Goal: Obtain resource: Download file/media

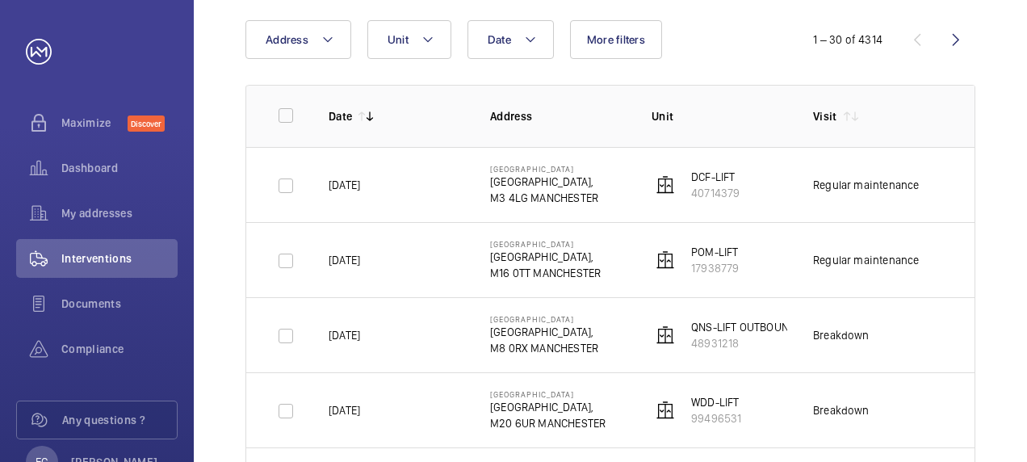
scroll to position [194, 0]
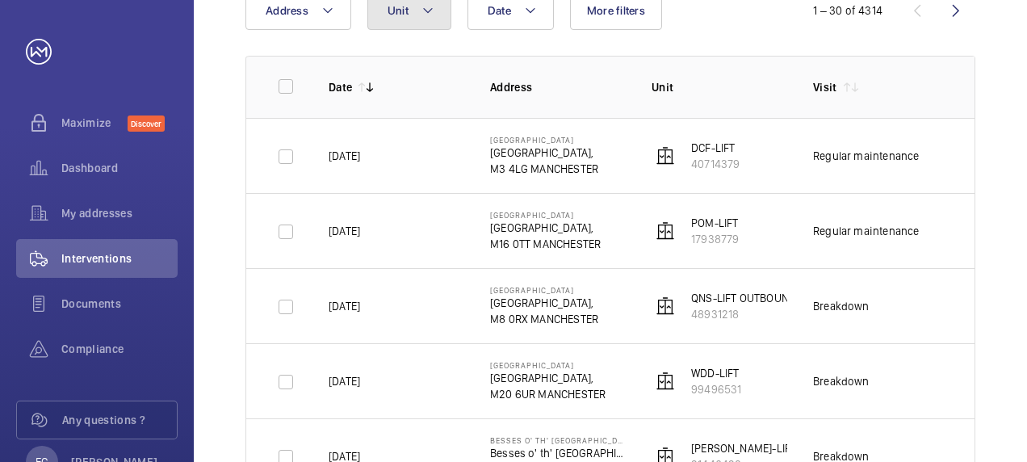
click at [412, 11] on button "Unit" at bounding box center [409, 10] width 84 height 39
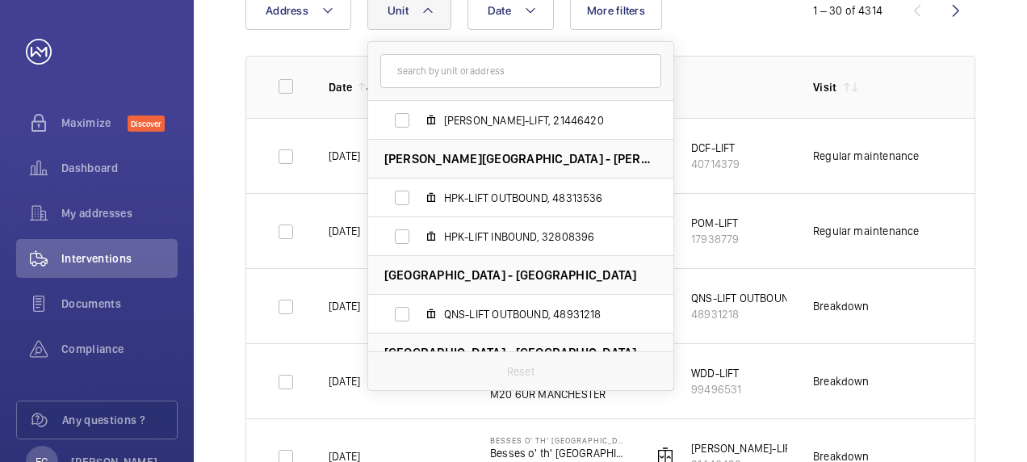
scroll to position [169, 0]
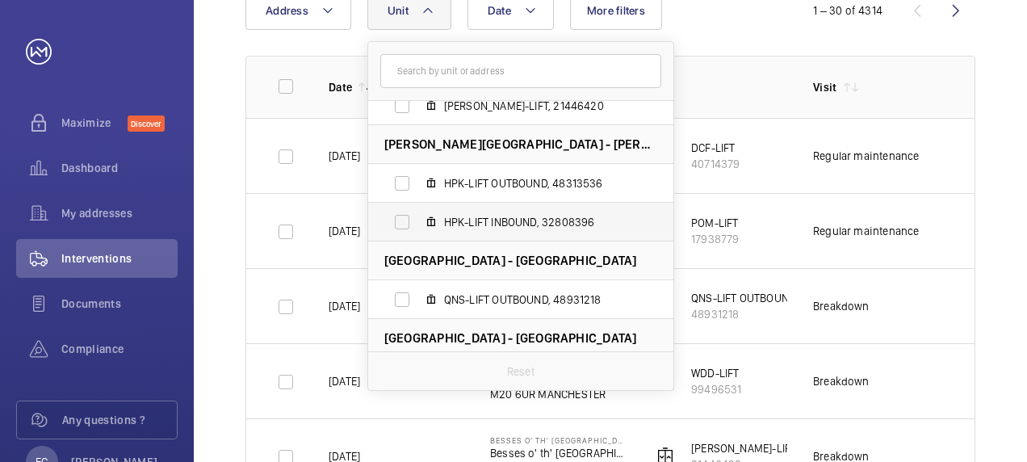
click at [403, 220] on label "HPK-LIFT INBOUND, 32808396" at bounding box center [507, 222] width 279 height 39
click at [403, 220] on input "HPK-LIFT INBOUND, 32808396" at bounding box center [402, 222] width 32 height 32
checkbox input "true"
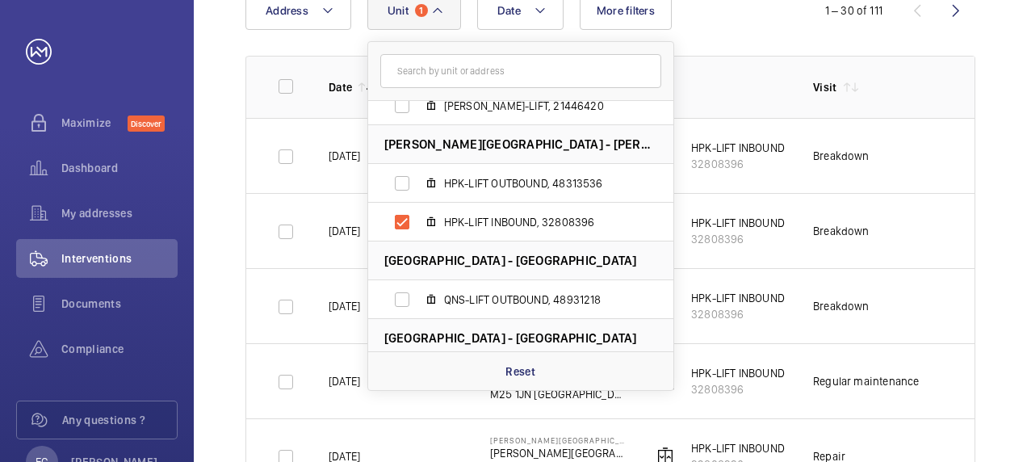
click at [892, 158] on td "Breakdown" at bounding box center [867, 155] width 161 height 75
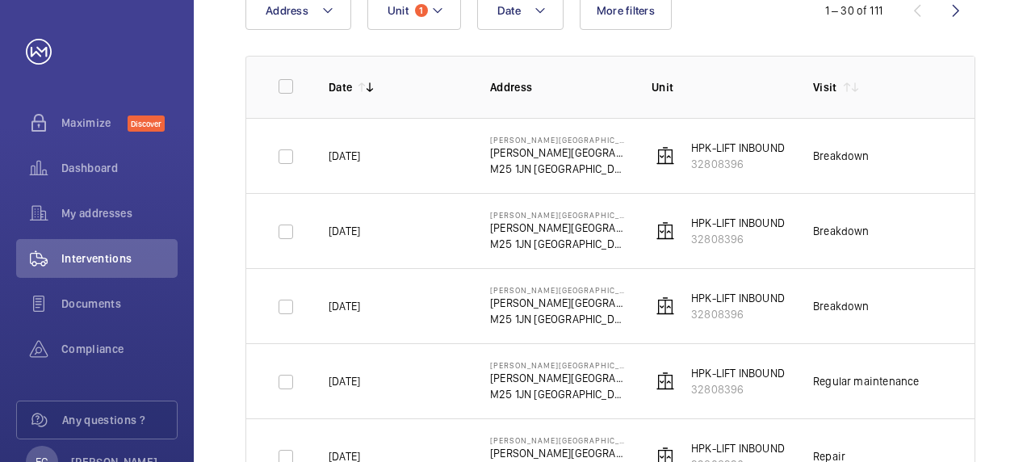
click at [944, 244] on td "Breakdown" at bounding box center [867, 230] width 161 height 75
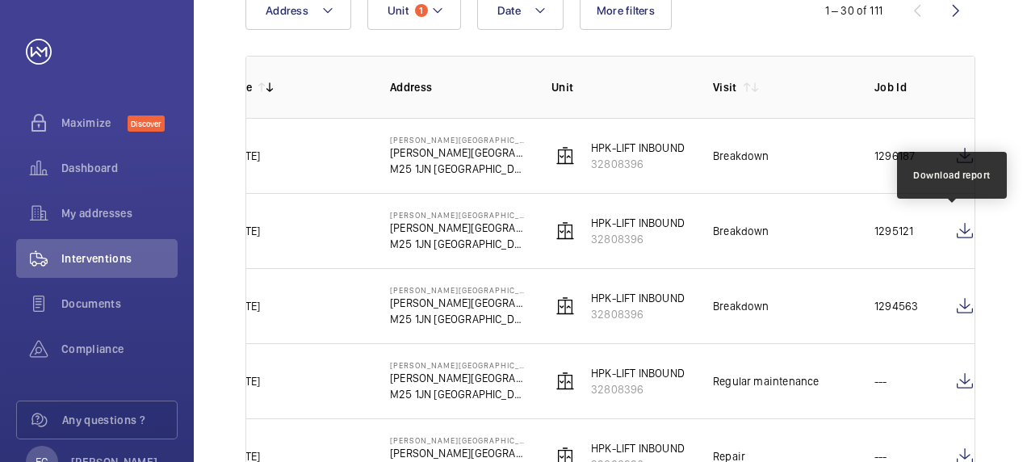
scroll to position [0, 112]
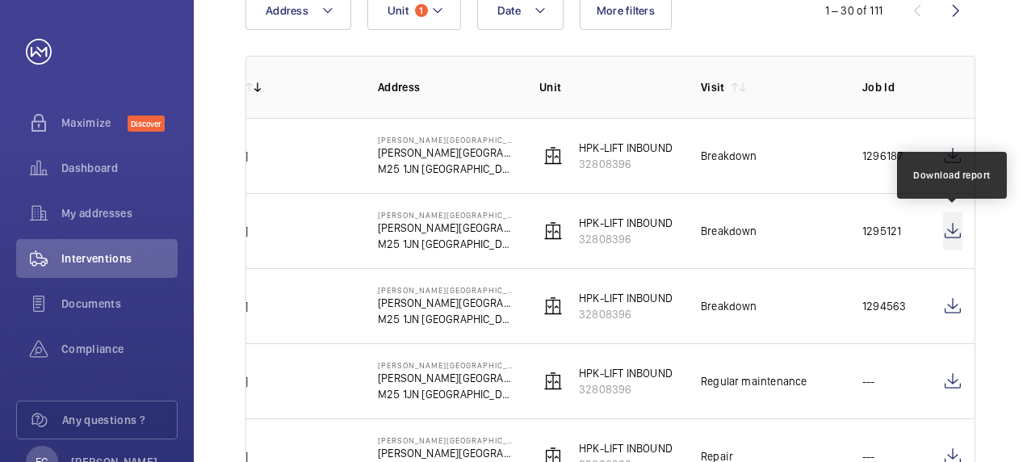
click at [952, 226] on wm-front-icon-button at bounding box center [952, 230] width 19 height 39
click at [946, 232] on wm-front-icon-button at bounding box center [952, 230] width 19 height 39
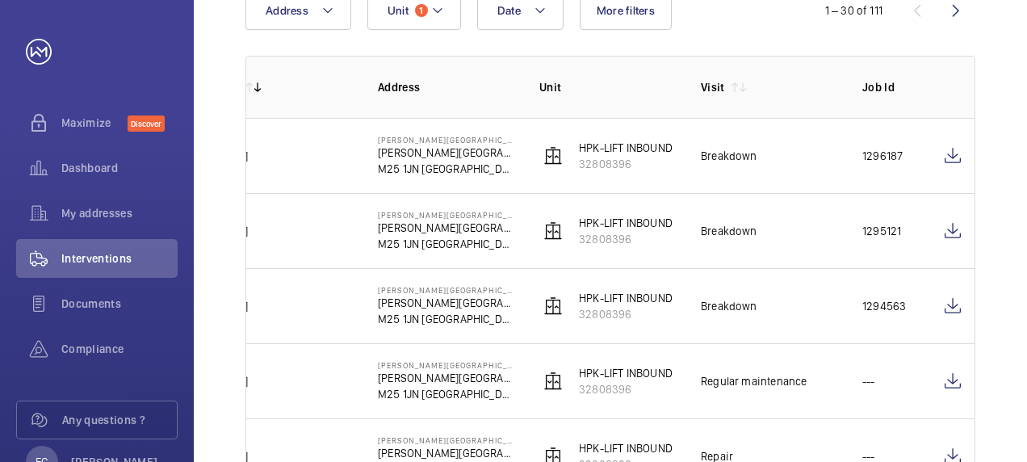
click at [807, 316] on td "Breakdown" at bounding box center [755, 305] width 161 height 75
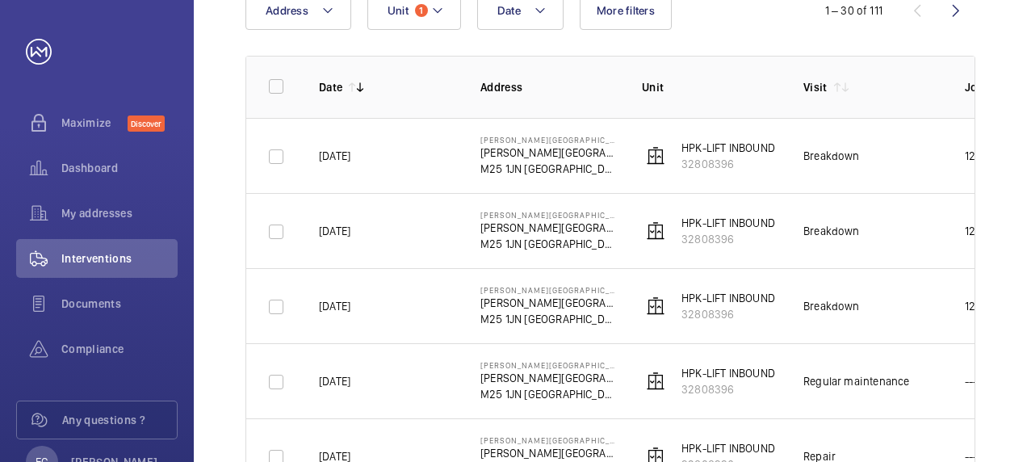
scroll to position [0, 0]
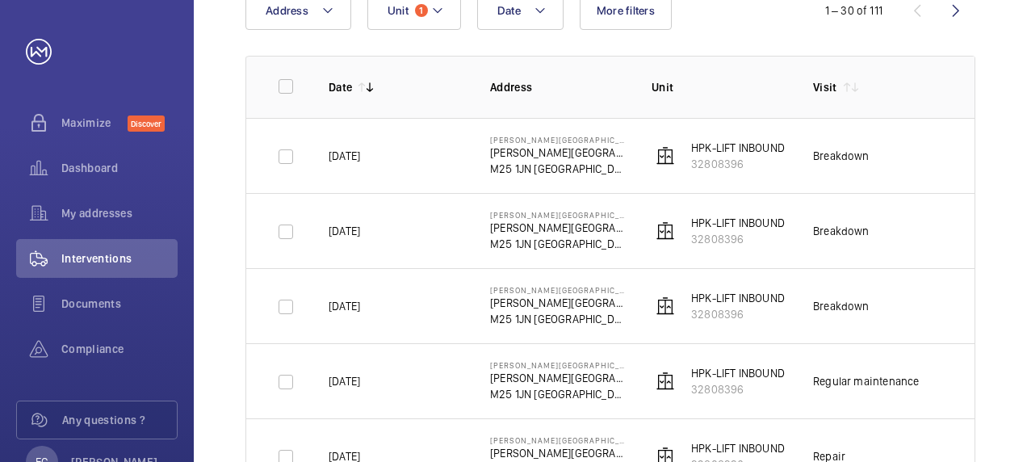
click at [895, 173] on td "Breakdown" at bounding box center [867, 155] width 161 height 75
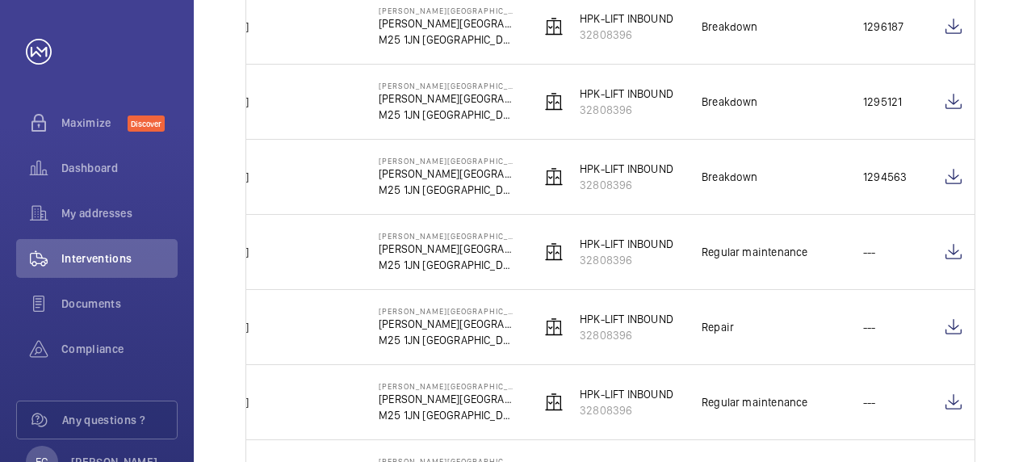
scroll to position [0, 112]
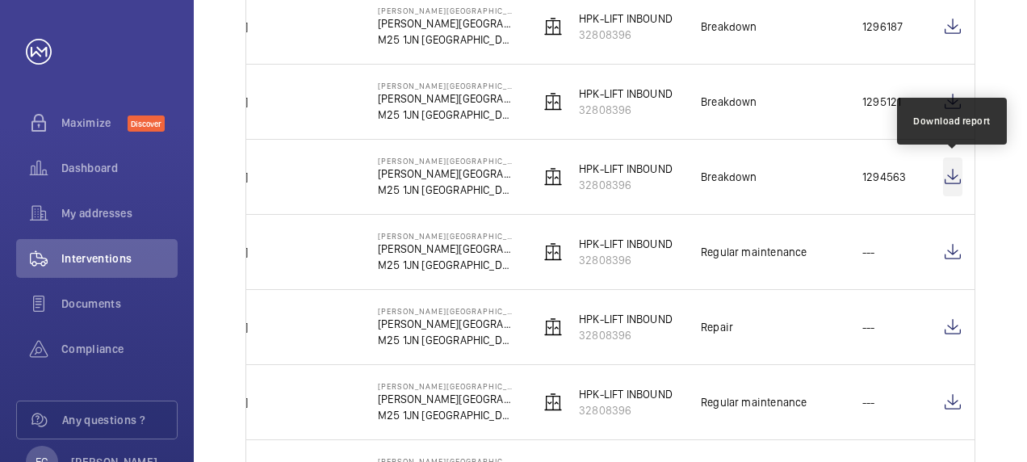
click at [948, 174] on wm-front-icon-button at bounding box center [952, 176] width 19 height 39
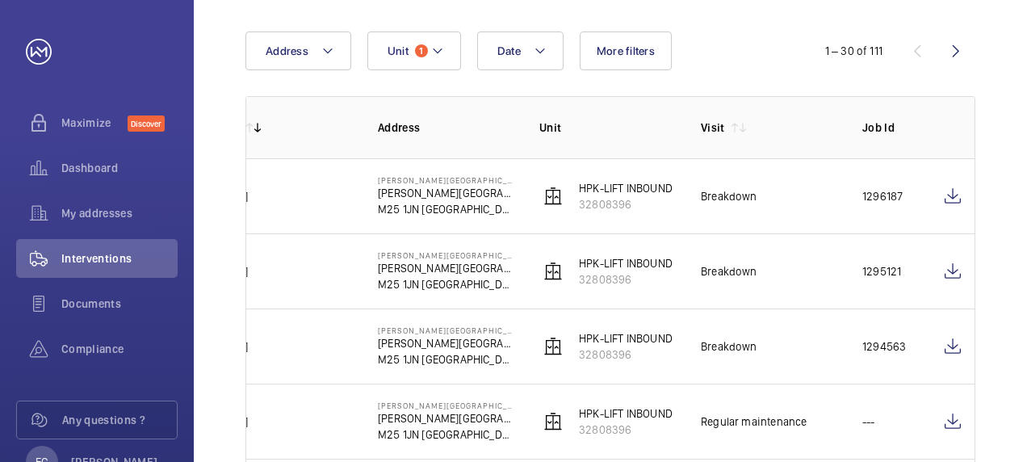
scroll to position [129, 0]
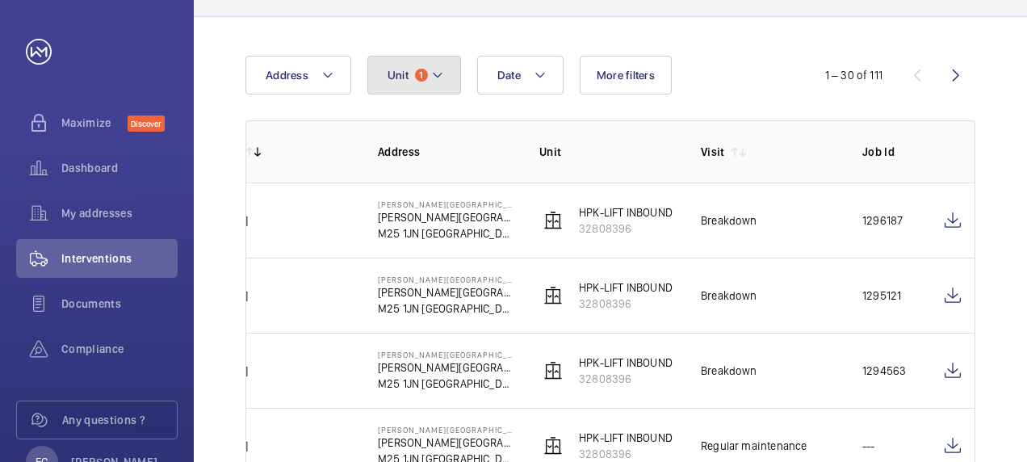
click at [440, 73] on mat-icon at bounding box center [437, 74] width 13 height 19
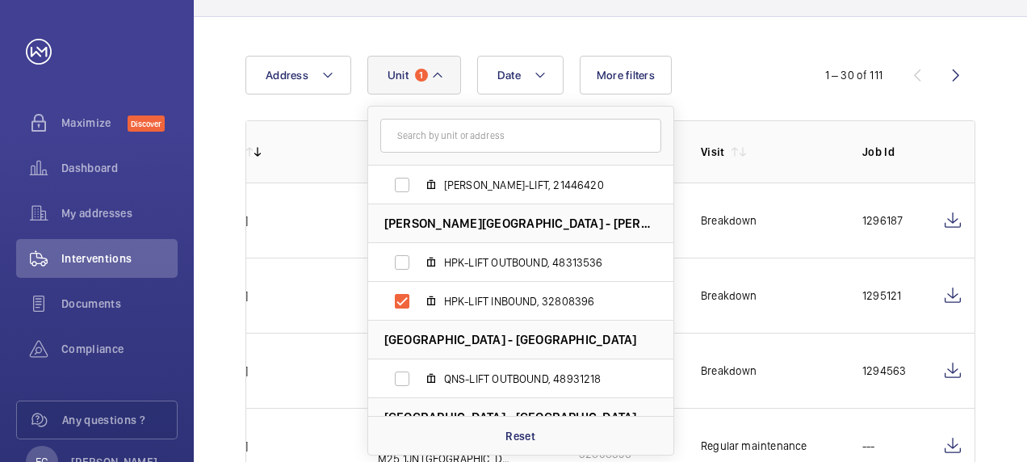
scroll to position [160, 0]
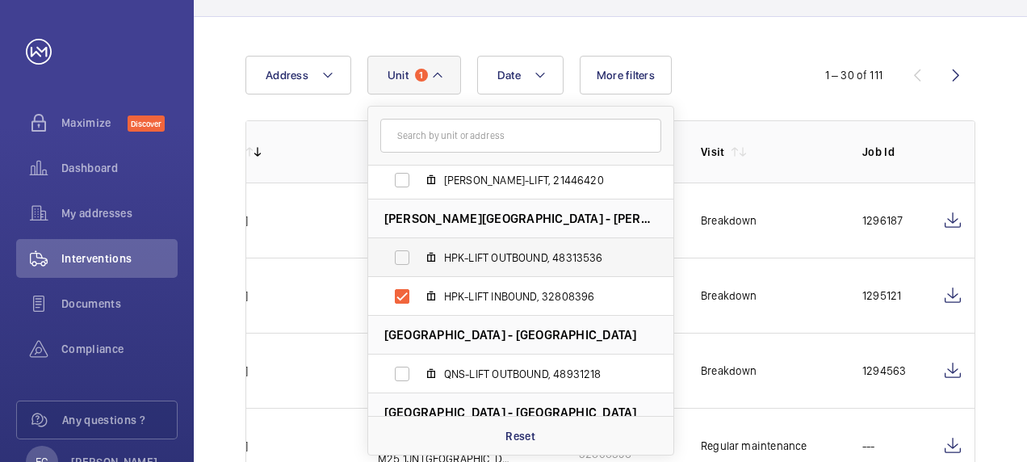
click at [402, 260] on label "HPK-LIFT OUTBOUND, 48313536" at bounding box center [507, 257] width 279 height 39
click at [402, 260] on input "HPK-LIFT OUTBOUND, 48313536" at bounding box center [402, 257] width 32 height 32
checkbox input "true"
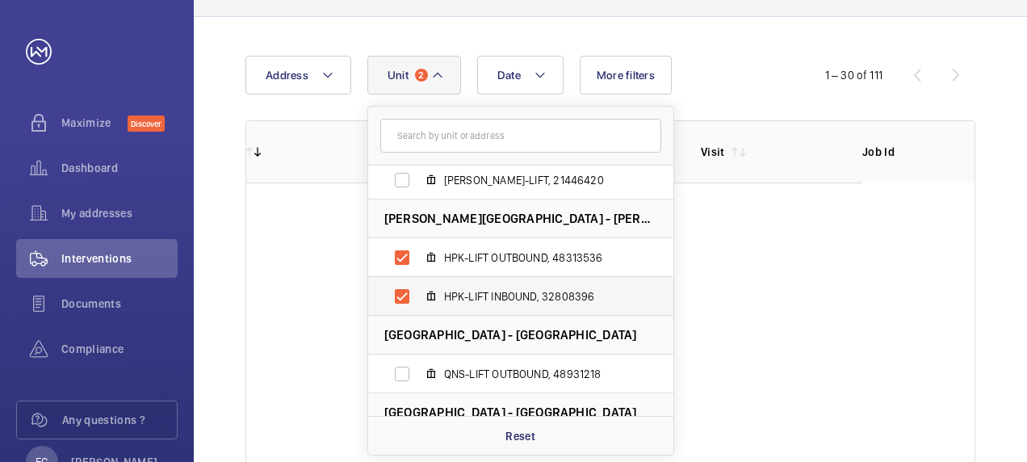
click at [400, 292] on label "HPK-LIFT INBOUND, 32808396" at bounding box center [507, 296] width 279 height 39
click at [400, 292] on input "HPK-LIFT INBOUND, 32808396" at bounding box center [402, 296] width 32 height 32
checkbox input "false"
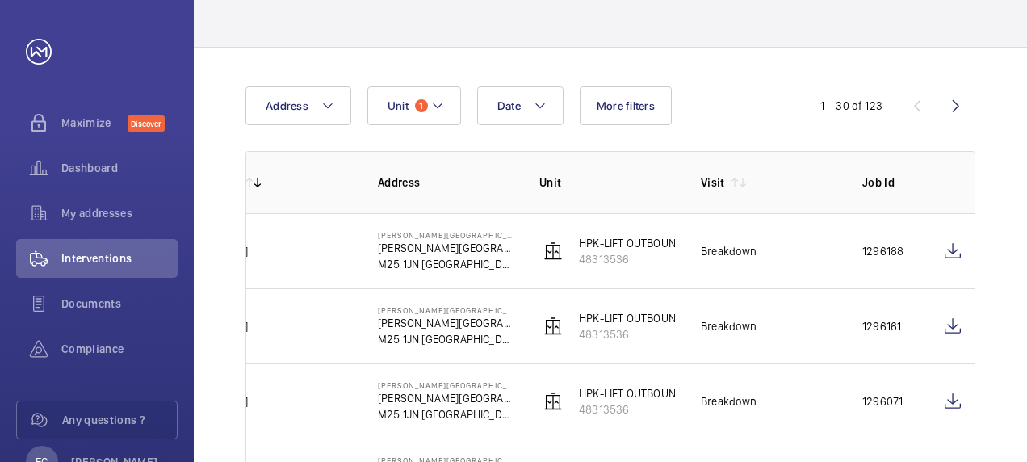
scroll to position [97, 0]
click at [649, 209] on th "Unit" at bounding box center [593, 184] width 161 height 62
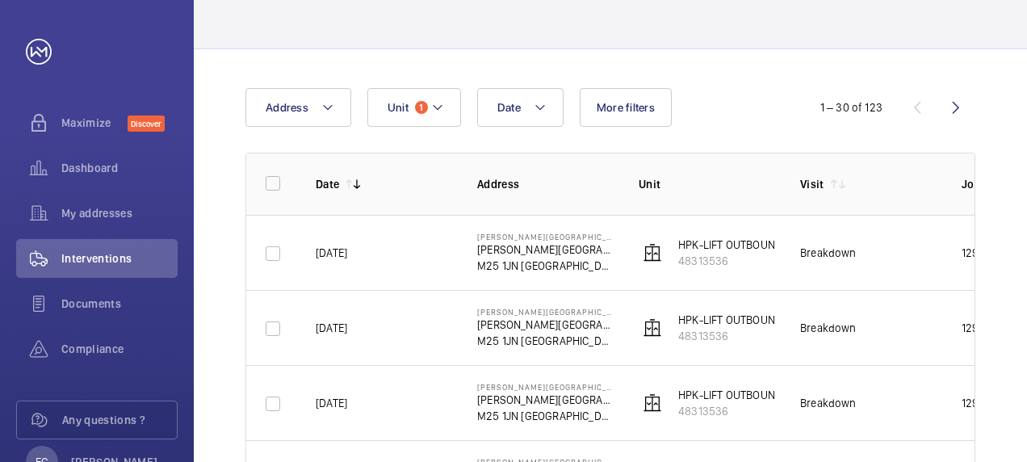
scroll to position [0, 0]
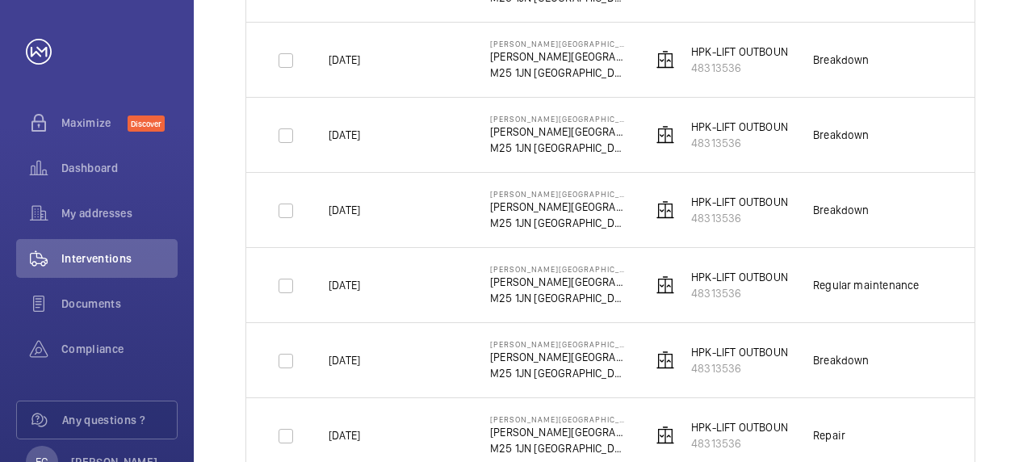
scroll to position [517, 0]
click at [942, 133] on td "Breakdown" at bounding box center [867, 132] width 161 height 75
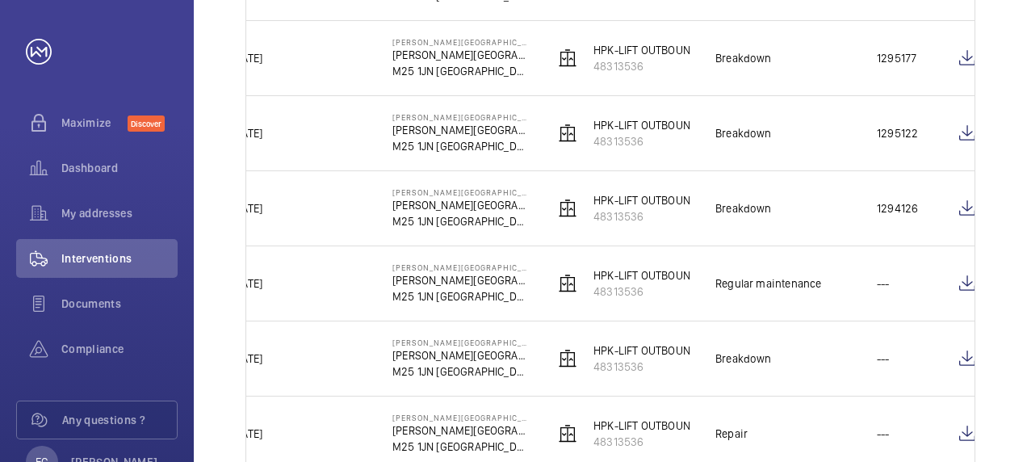
scroll to position [0, 112]
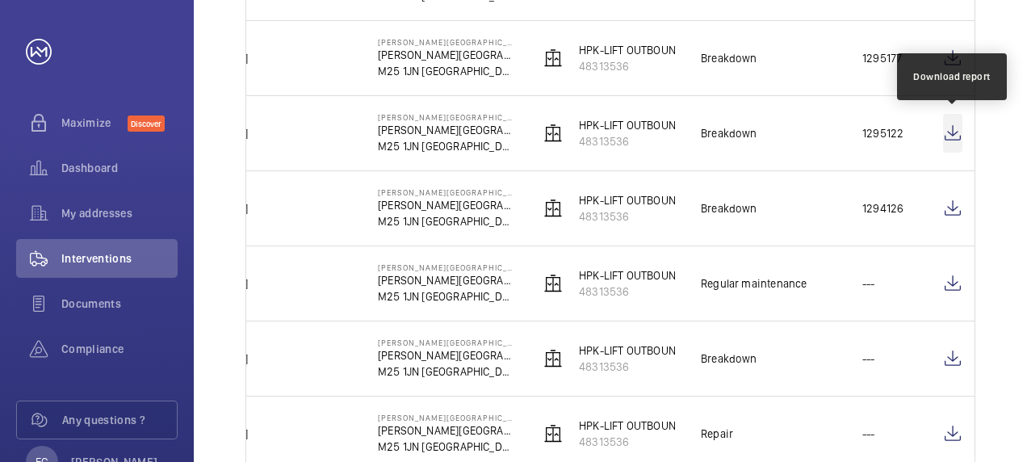
click at [943, 133] on wm-front-icon-button at bounding box center [952, 133] width 19 height 39
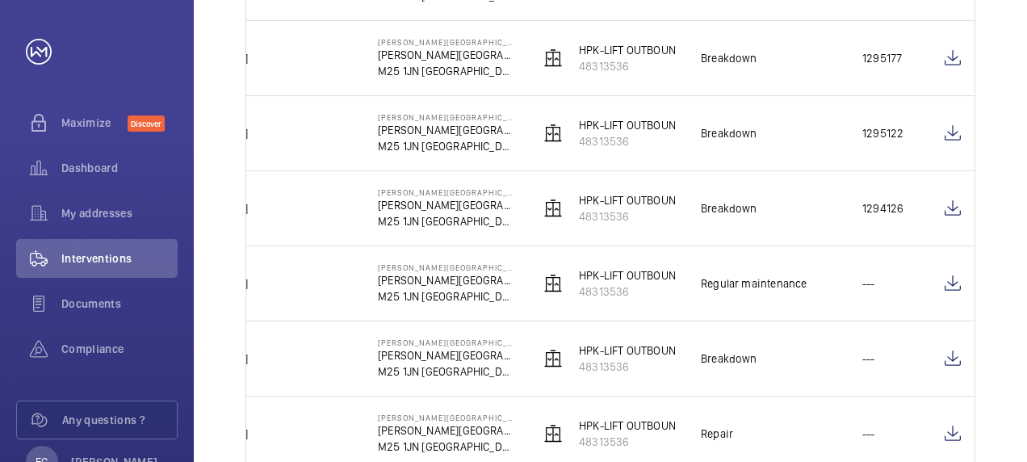
click at [760, 308] on td "Regular maintenance" at bounding box center [755, 282] width 161 height 75
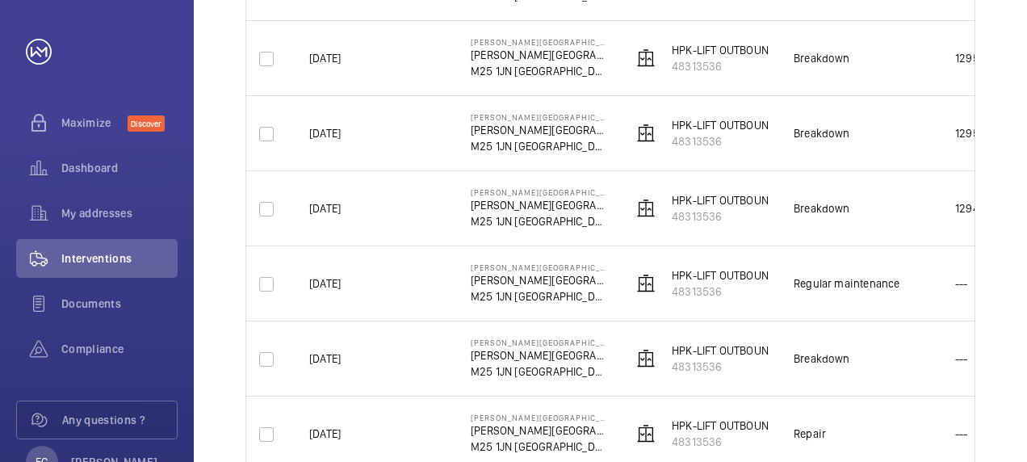
scroll to position [0, 0]
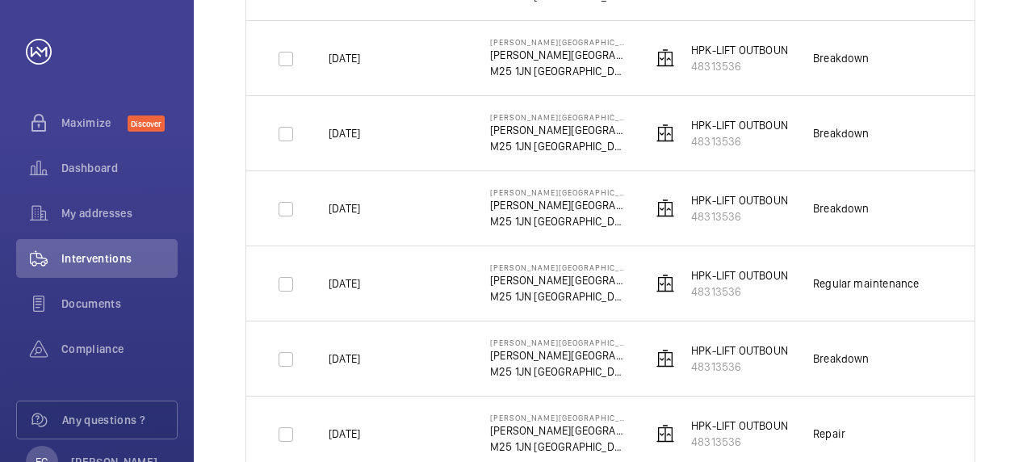
click at [938, 87] on td "Breakdown" at bounding box center [867, 57] width 161 height 75
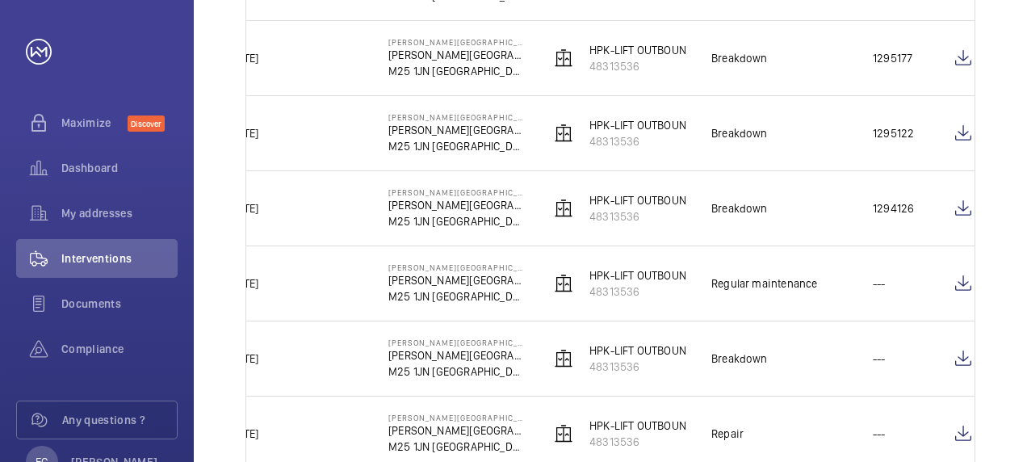
scroll to position [0, 112]
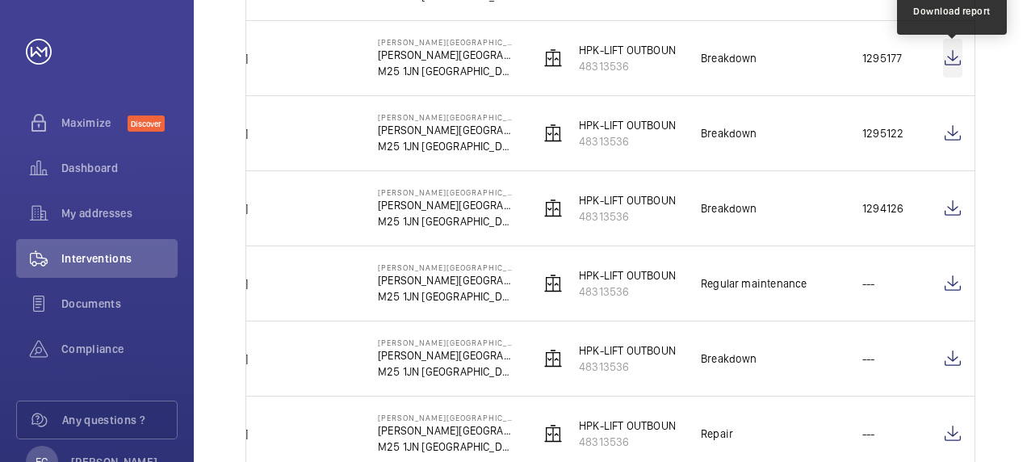
click at [952, 66] on wm-front-icon-button at bounding box center [952, 58] width 19 height 39
click at [764, 87] on td "Breakdown" at bounding box center [755, 57] width 161 height 75
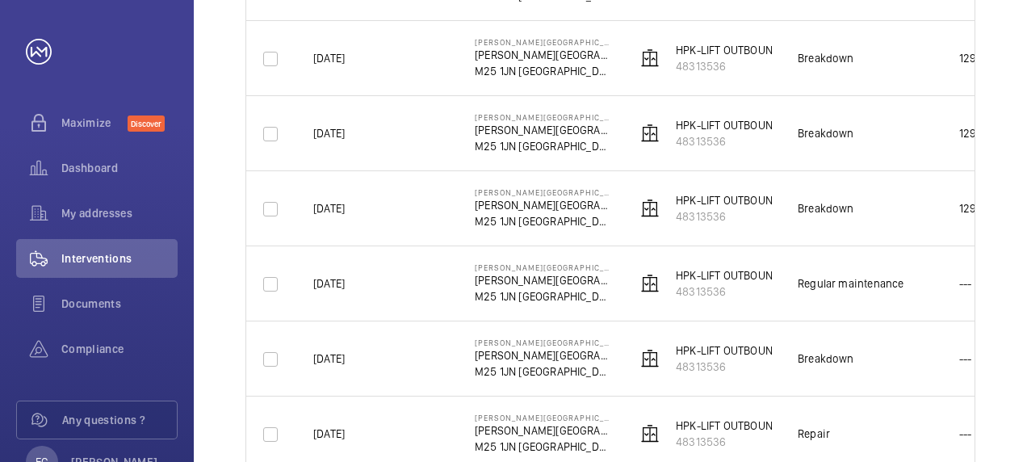
scroll to position [0, 0]
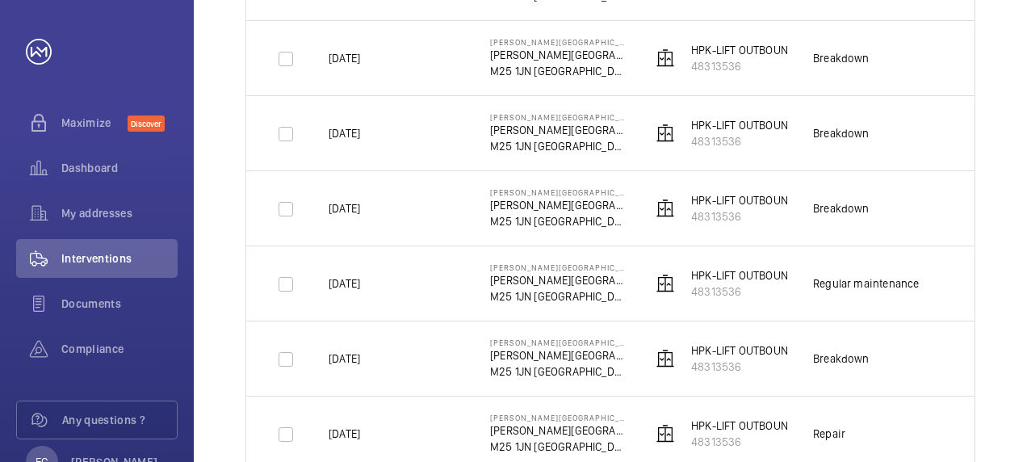
click at [949, 40] on td "1295177" at bounding box center [988, 57] width 81 height 75
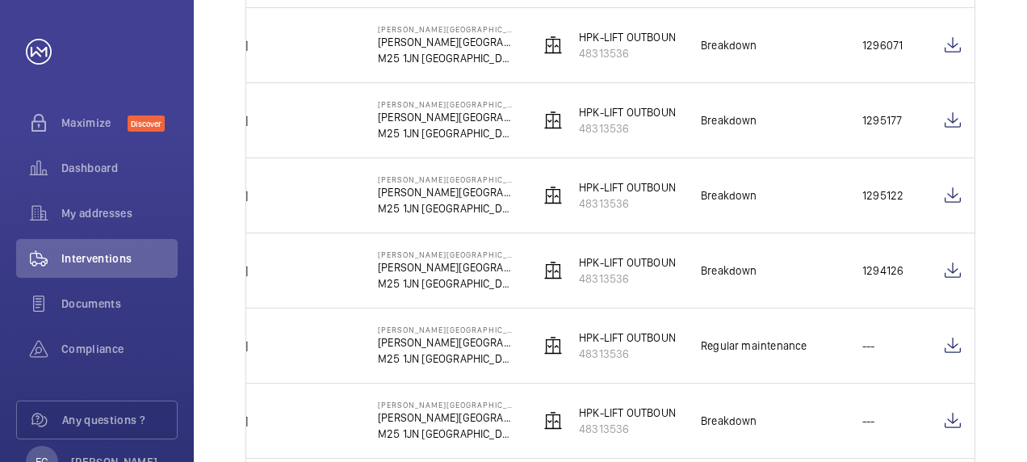
scroll to position [452, 0]
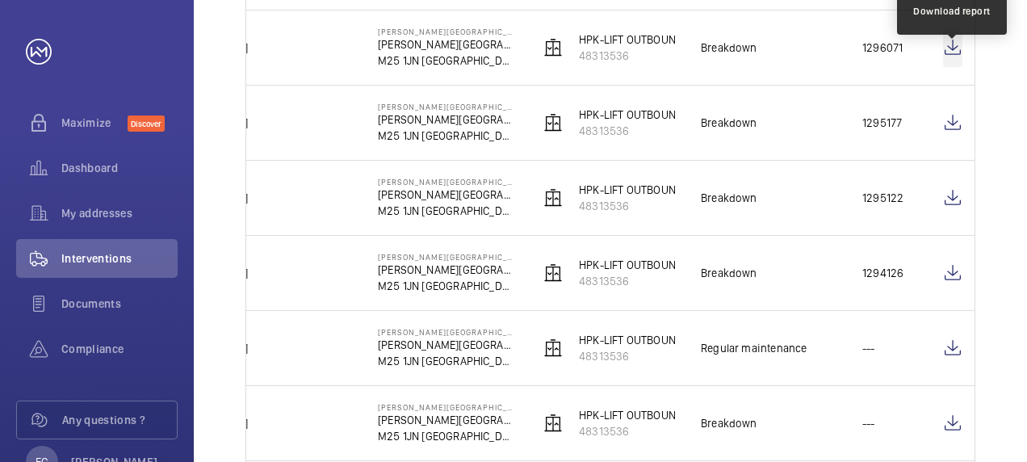
click at [955, 44] on wm-front-icon-button at bounding box center [952, 47] width 19 height 39
click at [810, 60] on td "Breakdown" at bounding box center [755, 47] width 161 height 75
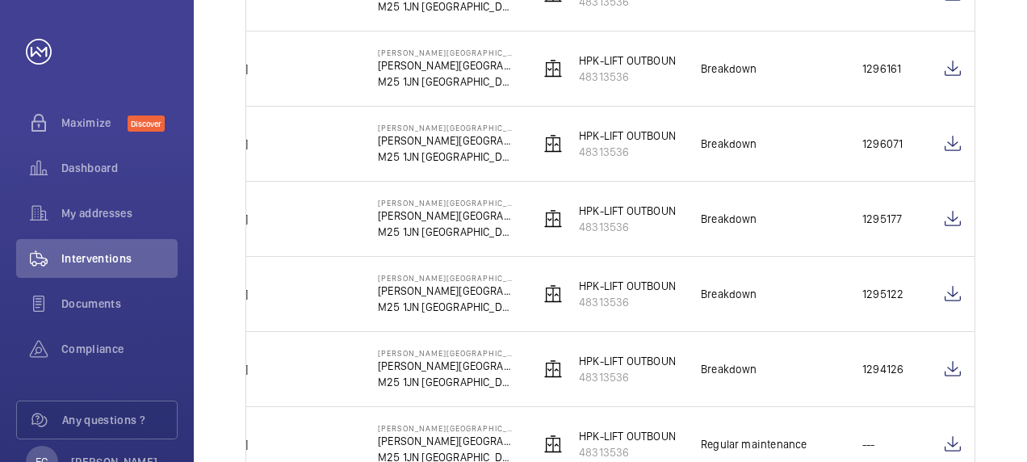
scroll to position [355, 0]
click at [955, 66] on wm-front-icon-button at bounding box center [952, 69] width 19 height 39
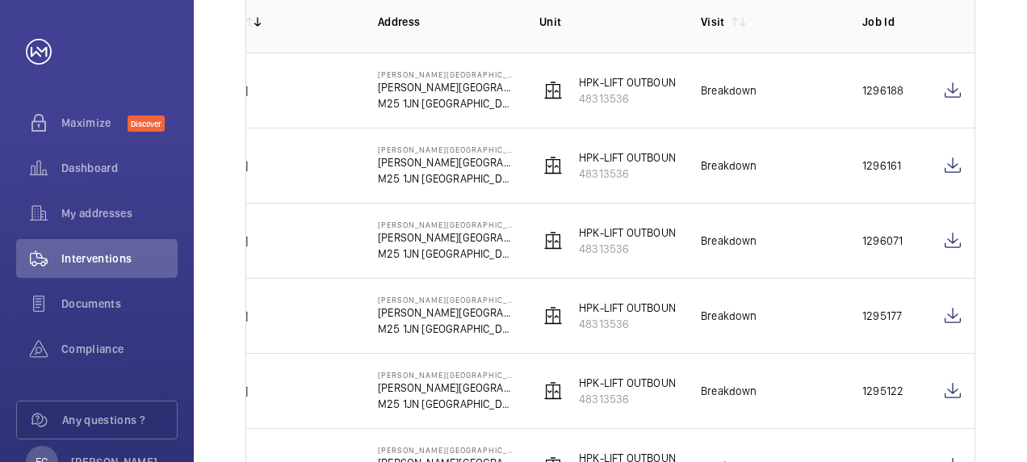
scroll to position [258, 0]
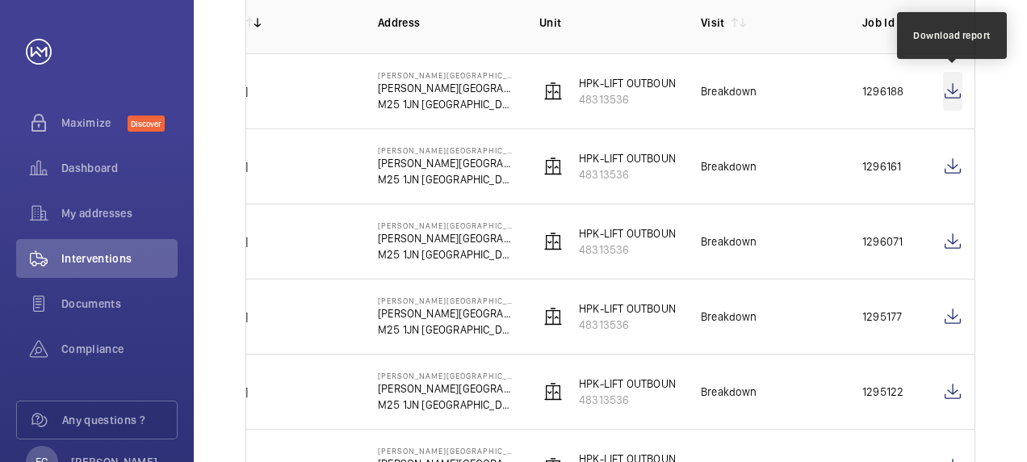
click at [956, 87] on wm-front-icon-button at bounding box center [952, 91] width 19 height 39
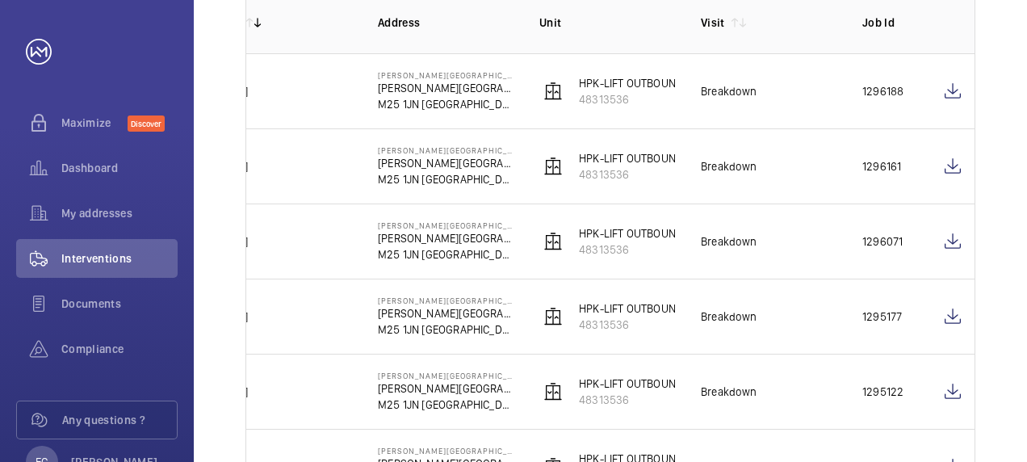
click at [316, 65] on td "[DATE]" at bounding box center [270, 90] width 161 height 75
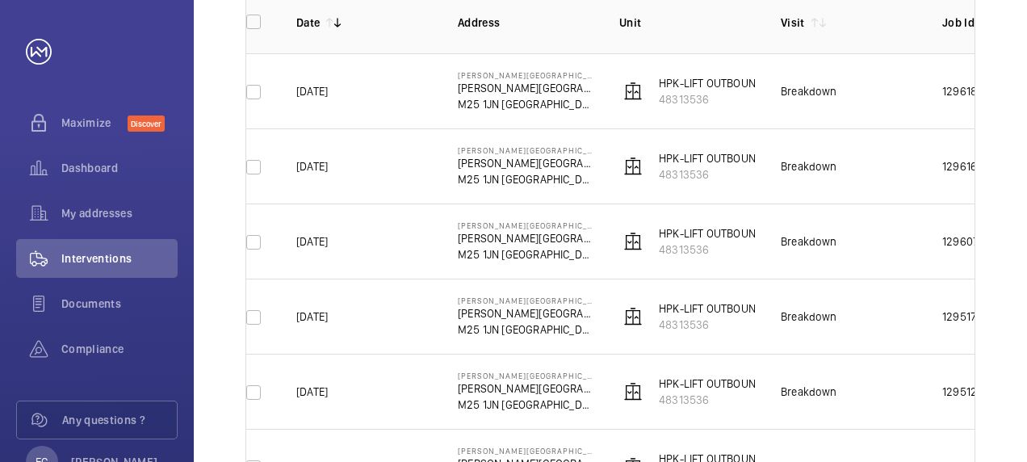
scroll to position [0, 0]
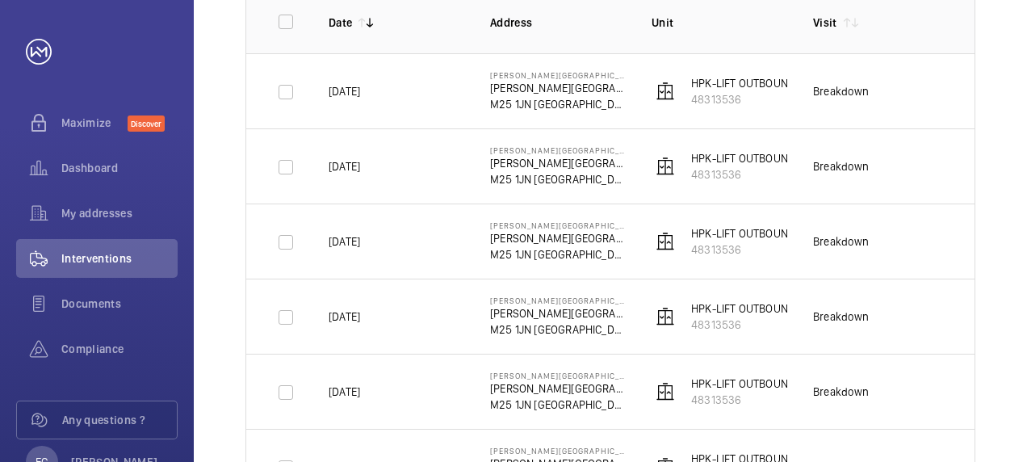
click at [915, 244] on td "Breakdown" at bounding box center [867, 240] width 161 height 75
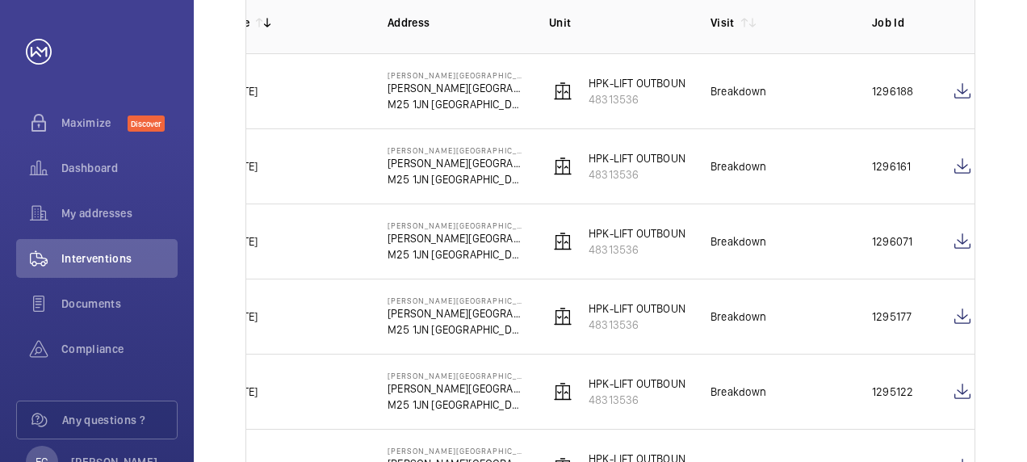
scroll to position [0, 112]
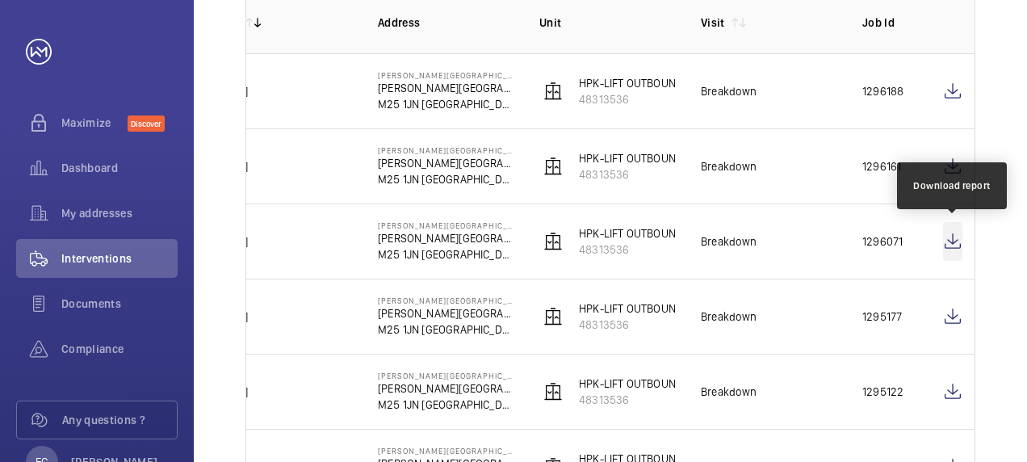
click at [954, 245] on wm-front-icon-button at bounding box center [952, 241] width 19 height 39
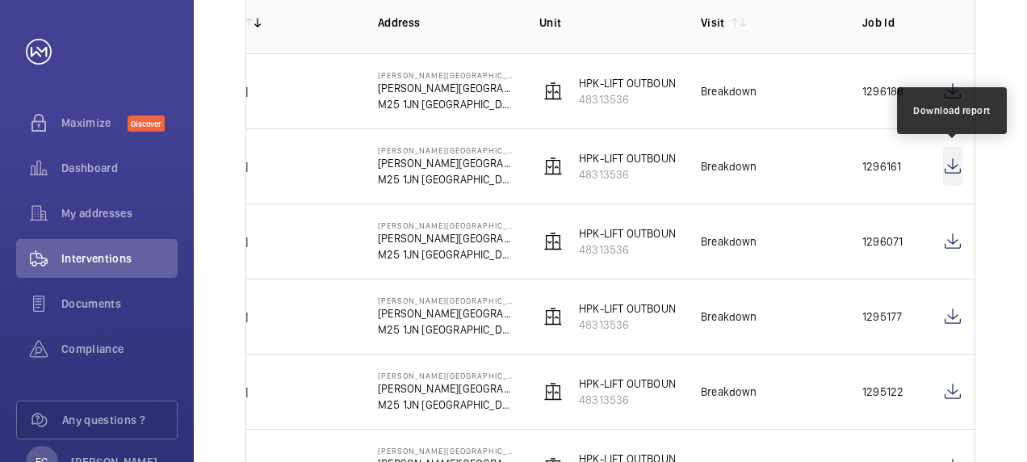
click at [949, 168] on wm-front-icon-button at bounding box center [952, 166] width 19 height 39
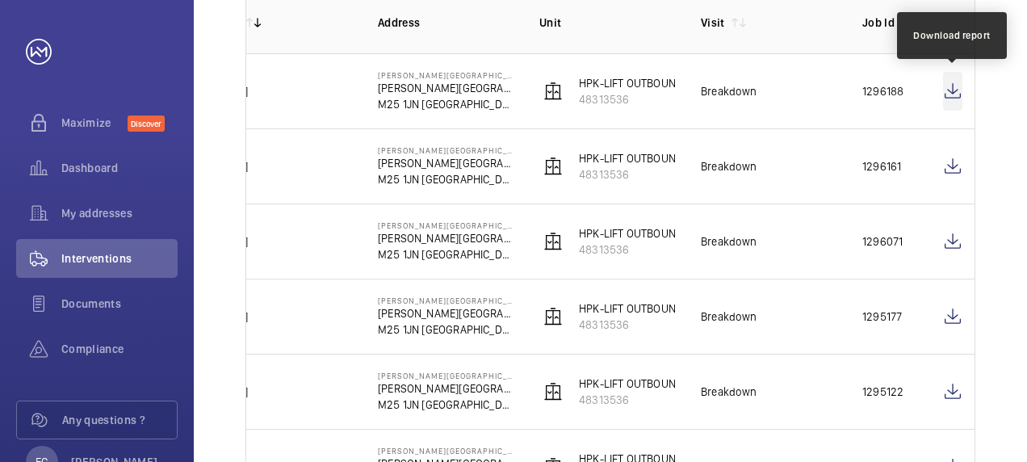
click at [959, 93] on wm-front-icon-button at bounding box center [952, 91] width 19 height 39
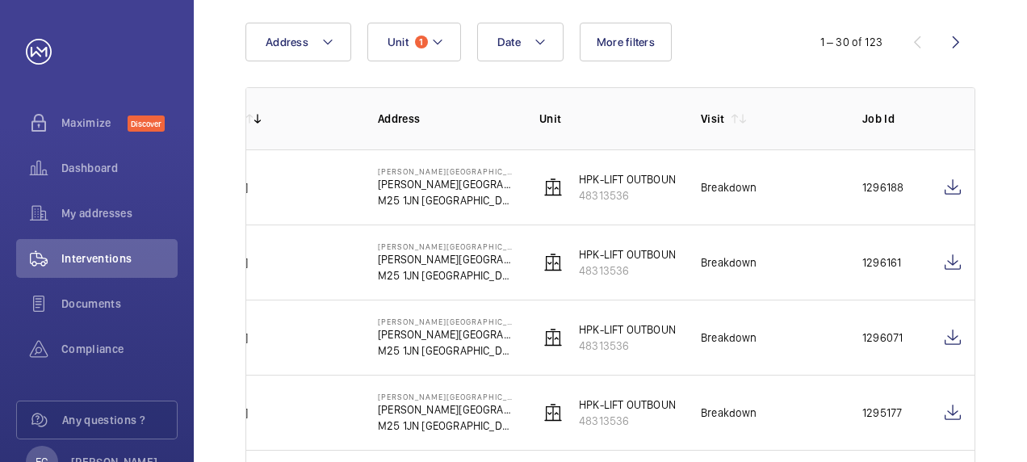
scroll to position [129, 0]
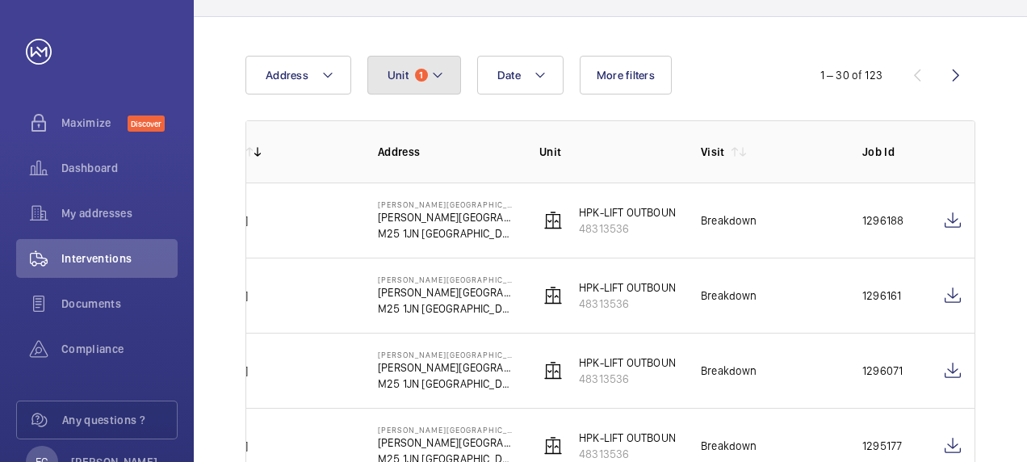
click at [431, 82] on mat-icon at bounding box center [437, 74] width 13 height 19
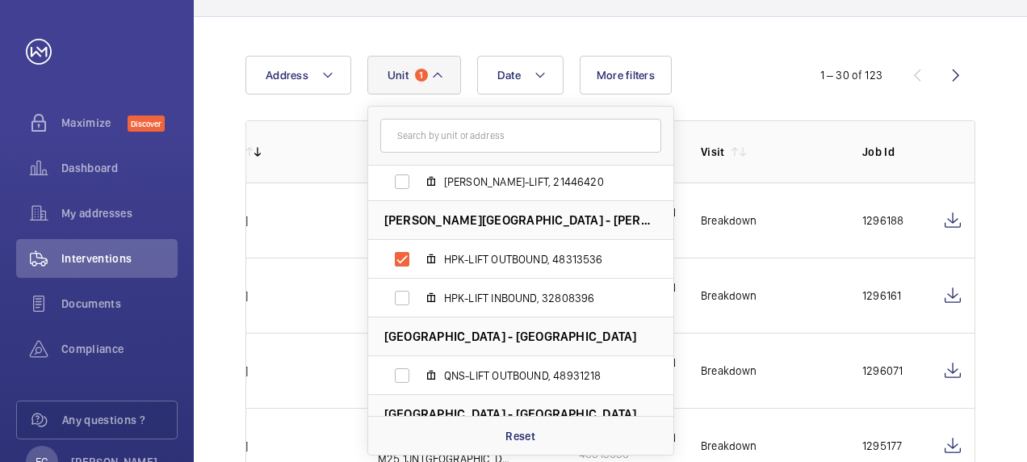
scroll to position [165, 0]
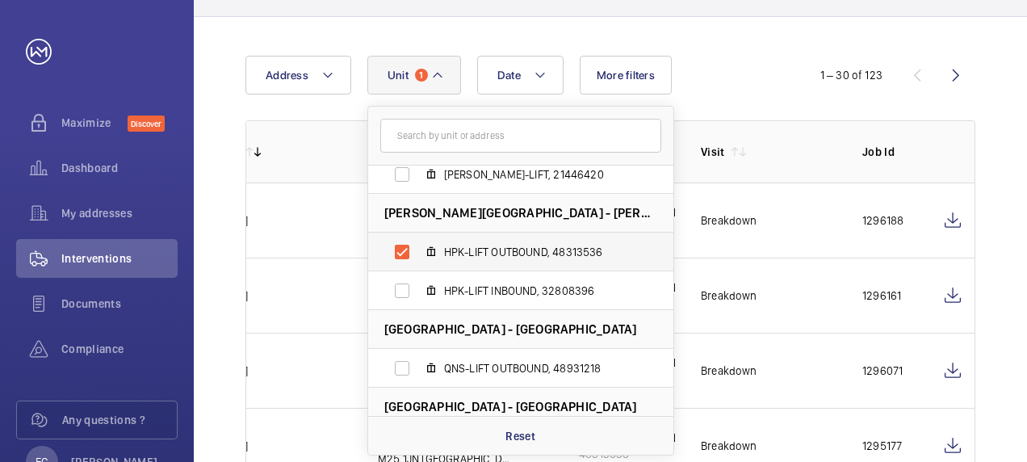
click at [398, 248] on label "HPK-LIFT OUTBOUND, 48313536" at bounding box center [507, 251] width 279 height 39
click at [398, 248] on input "HPK-LIFT OUTBOUND, 48313536" at bounding box center [402, 252] width 32 height 32
checkbox input "false"
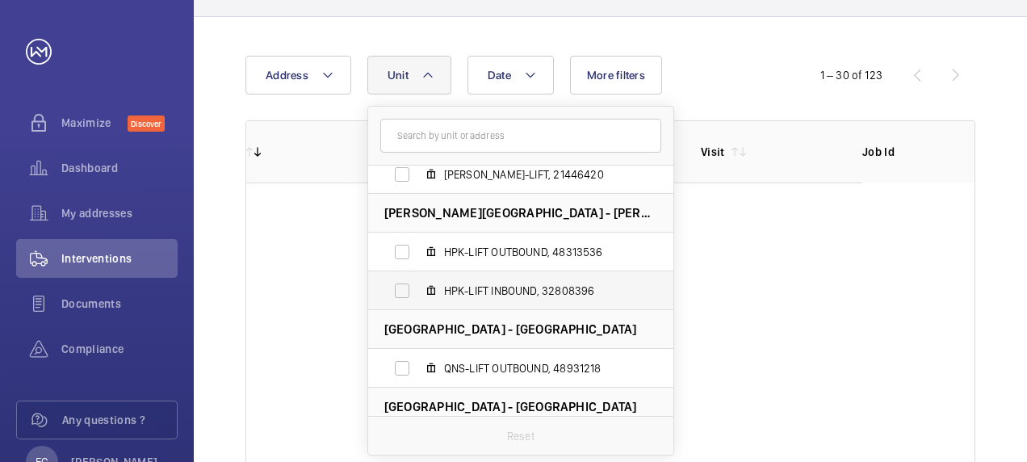
click at [405, 292] on label "HPK-LIFT INBOUND, 32808396" at bounding box center [507, 290] width 279 height 39
click at [405, 292] on input "HPK-LIFT INBOUND, 32808396" at bounding box center [402, 290] width 32 height 32
checkbox input "true"
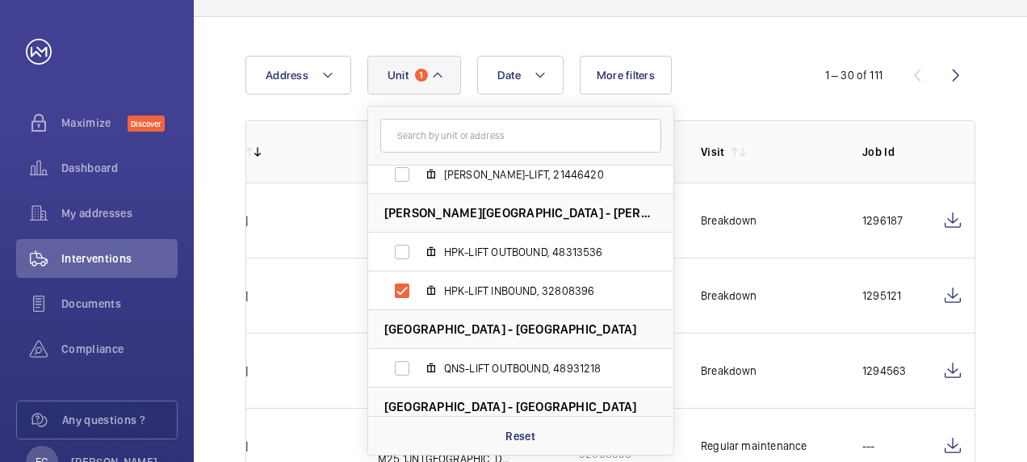
click at [830, 187] on td "Breakdown" at bounding box center [755, 219] width 161 height 75
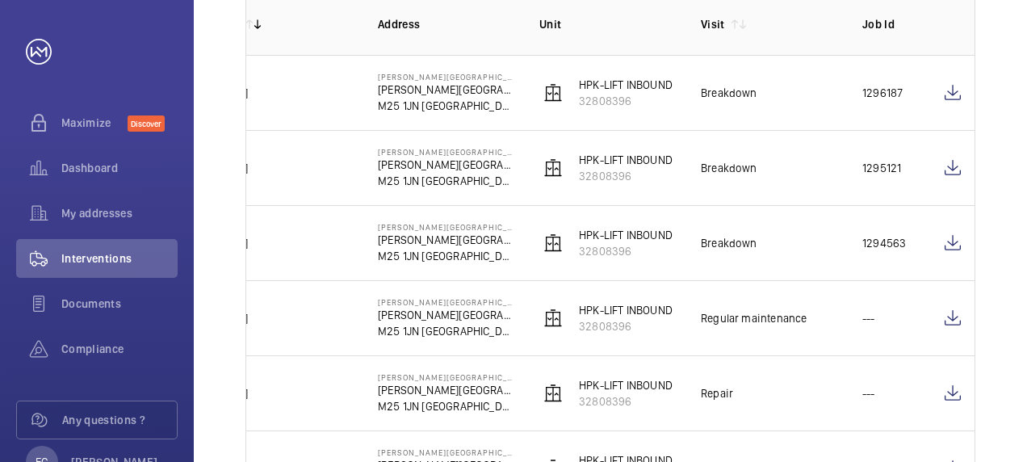
scroll to position [258, 0]
click at [326, 259] on td "[DATE]" at bounding box center [270, 240] width 161 height 75
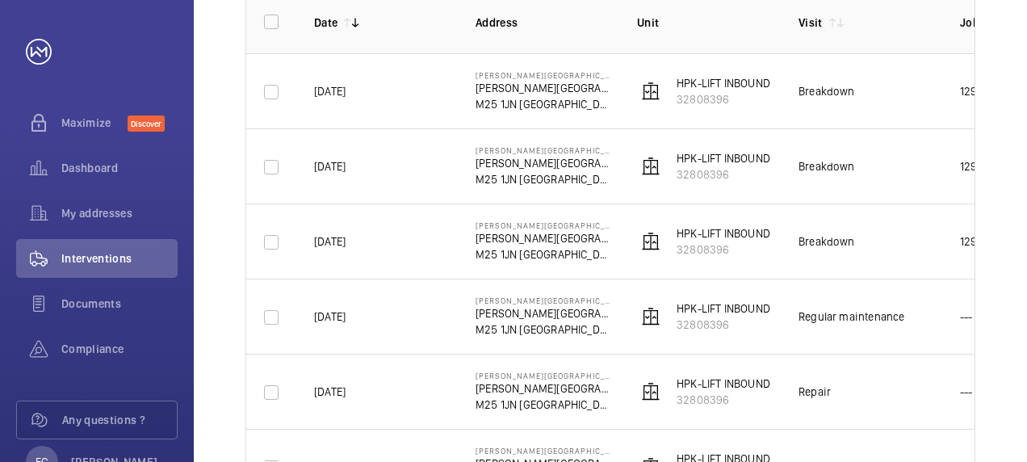
scroll to position [0, 0]
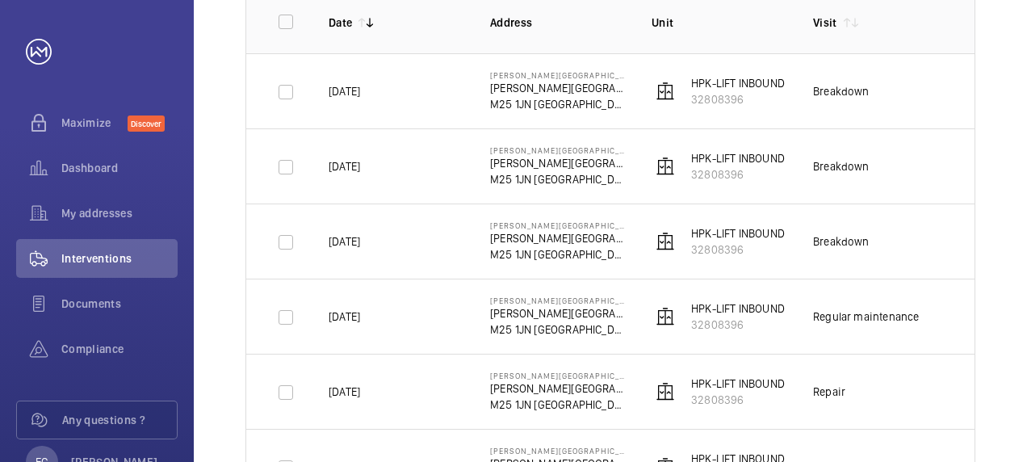
click at [929, 169] on td "Breakdown" at bounding box center [867, 165] width 161 height 75
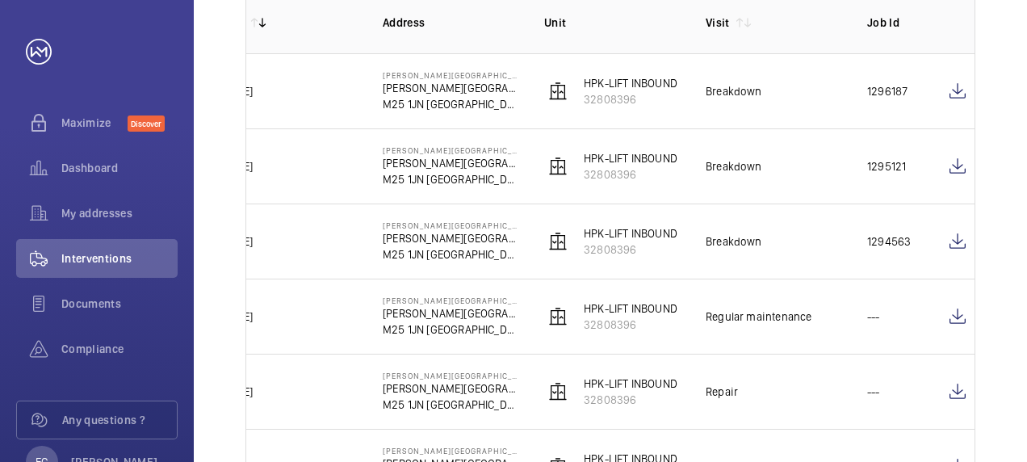
scroll to position [0, 112]
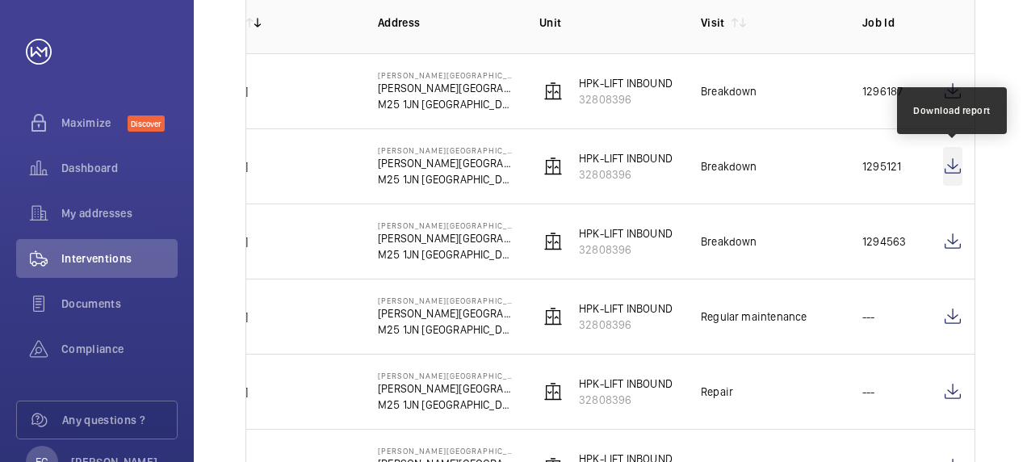
click at [953, 168] on wm-front-icon-button at bounding box center [952, 166] width 19 height 39
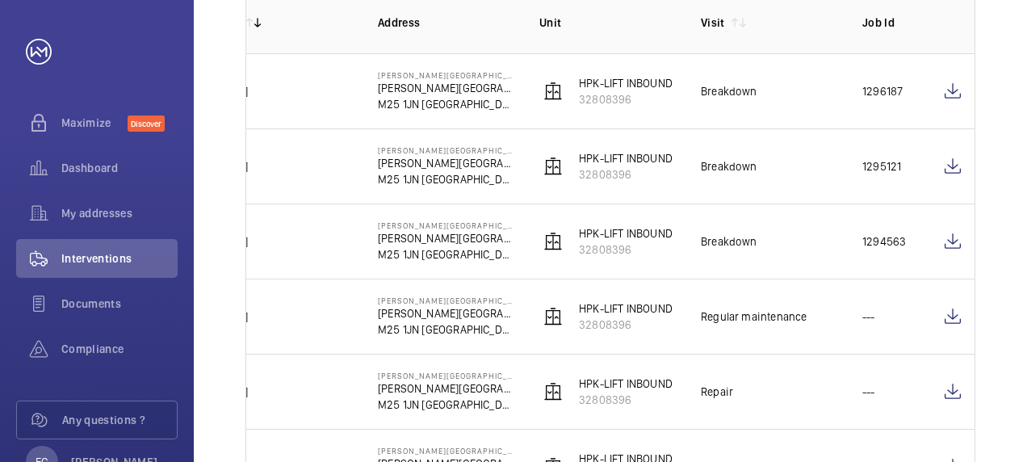
click at [815, 149] on td "Breakdown" at bounding box center [755, 165] width 161 height 75
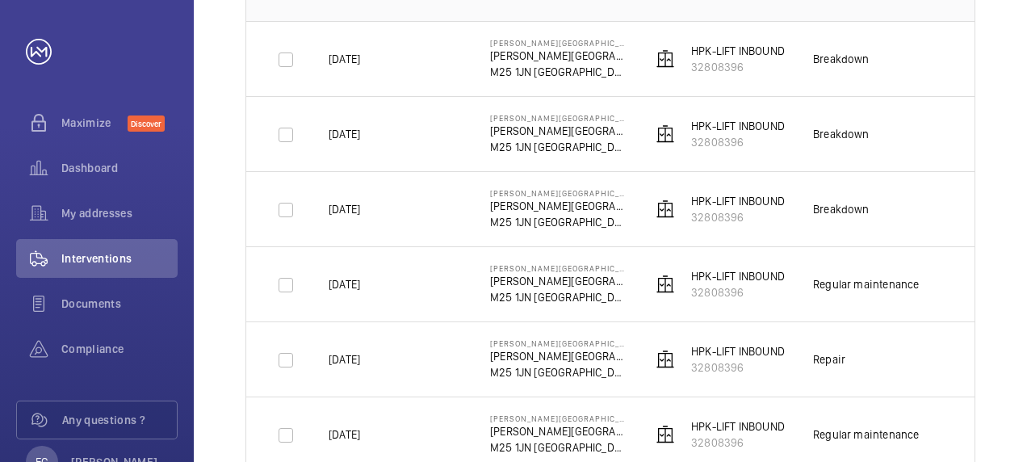
scroll to position [323, 0]
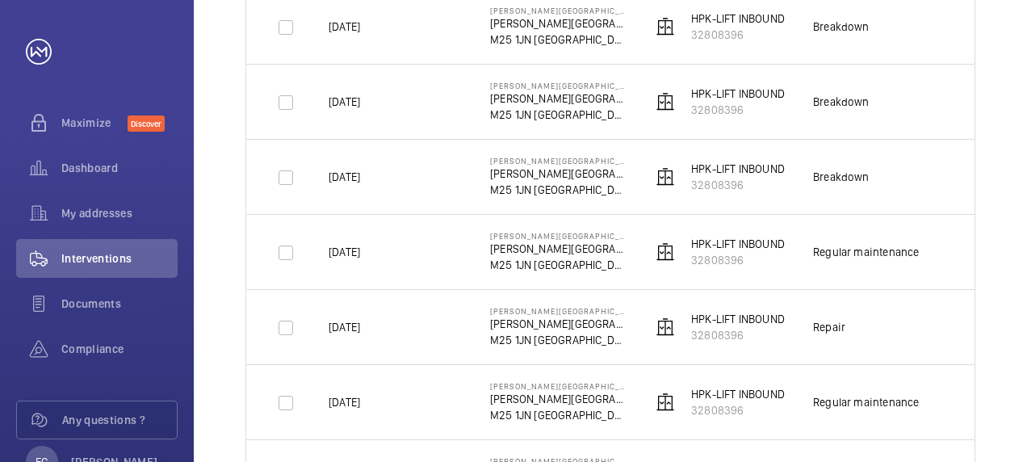
click at [897, 176] on td "Breakdown" at bounding box center [867, 176] width 161 height 75
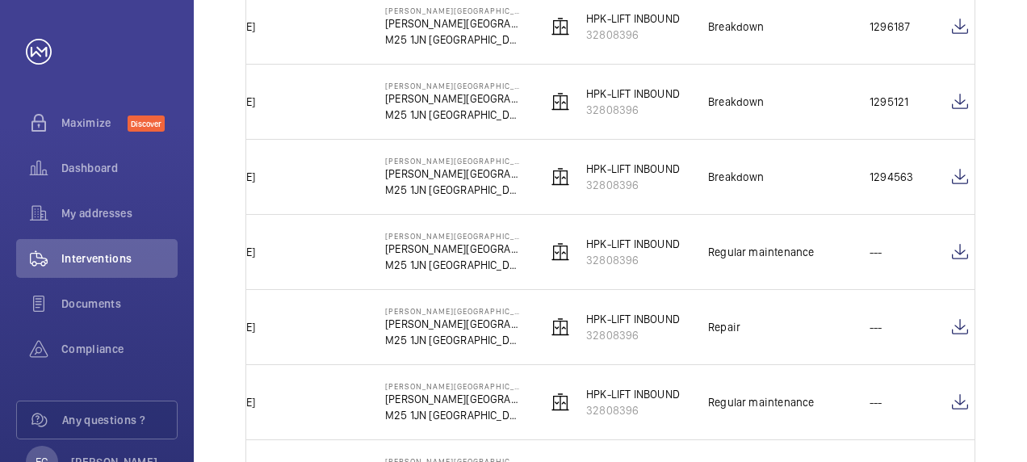
scroll to position [0, 112]
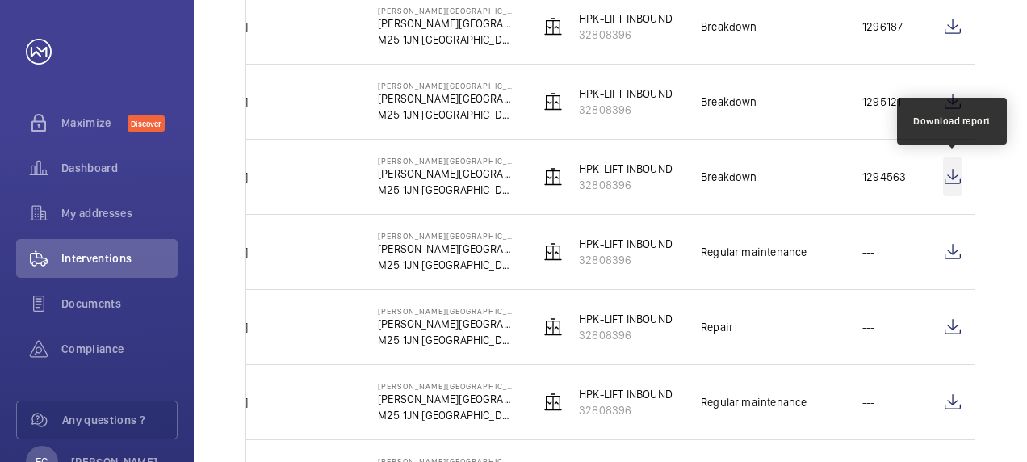
click at [954, 176] on wm-front-icon-button at bounding box center [952, 176] width 19 height 39
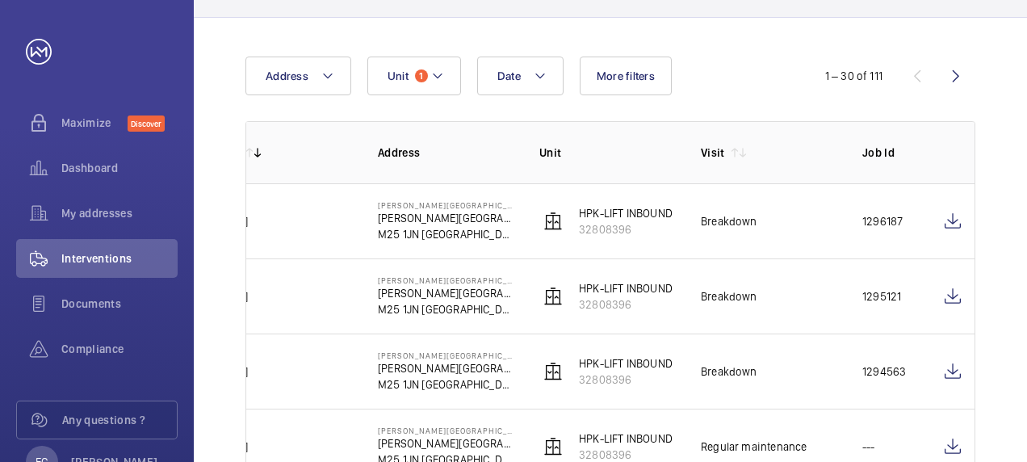
scroll to position [97, 0]
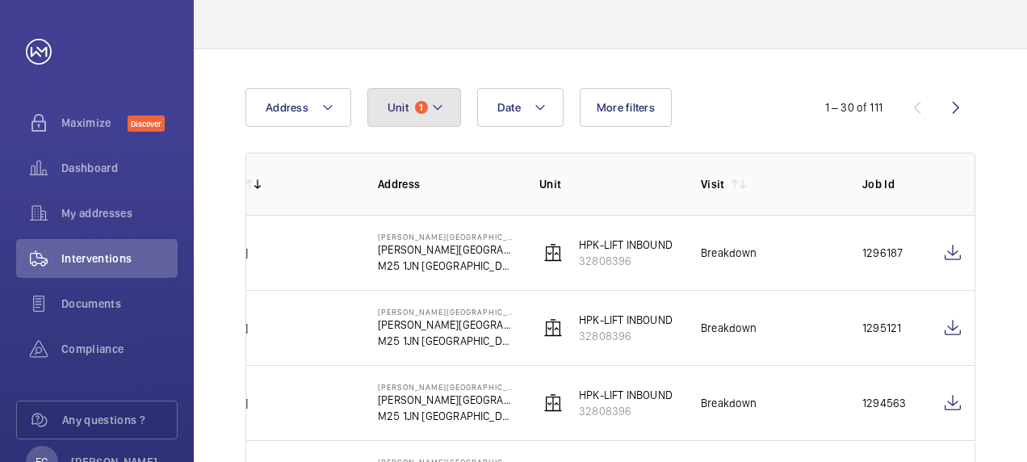
click at [433, 111] on mat-icon at bounding box center [437, 107] width 13 height 19
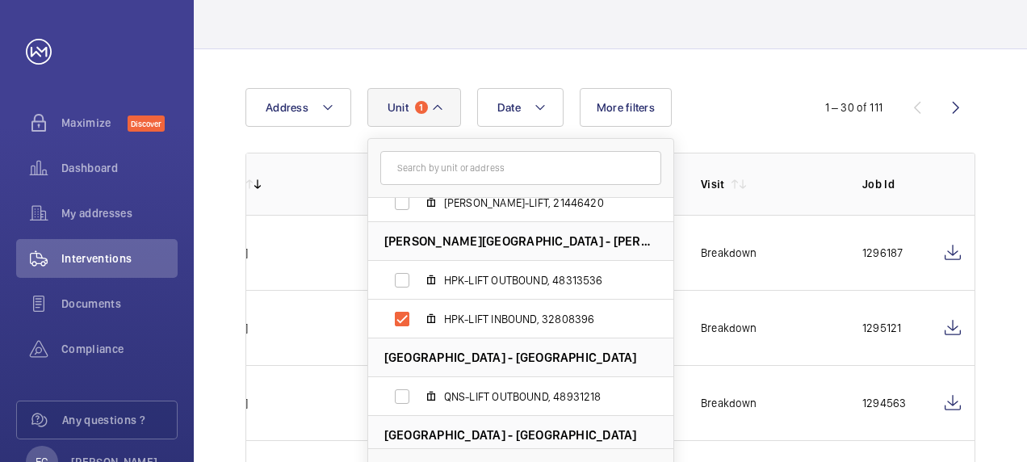
scroll to position [194, 0]
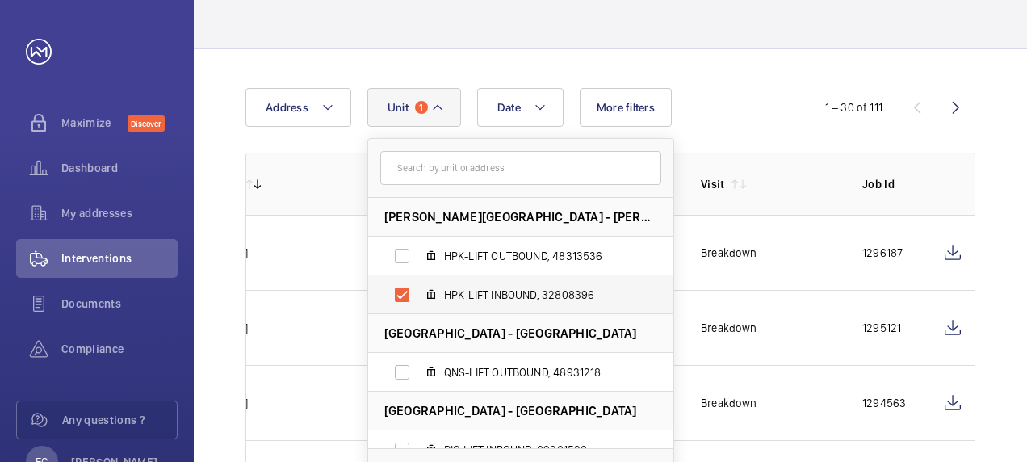
click at [398, 294] on label "HPK-LIFT INBOUND, 32808396" at bounding box center [507, 294] width 279 height 39
click at [398, 294] on input "HPK-LIFT INBOUND, 32808396" at bounding box center [402, 294] width 32 height 32
checkbox input "false"
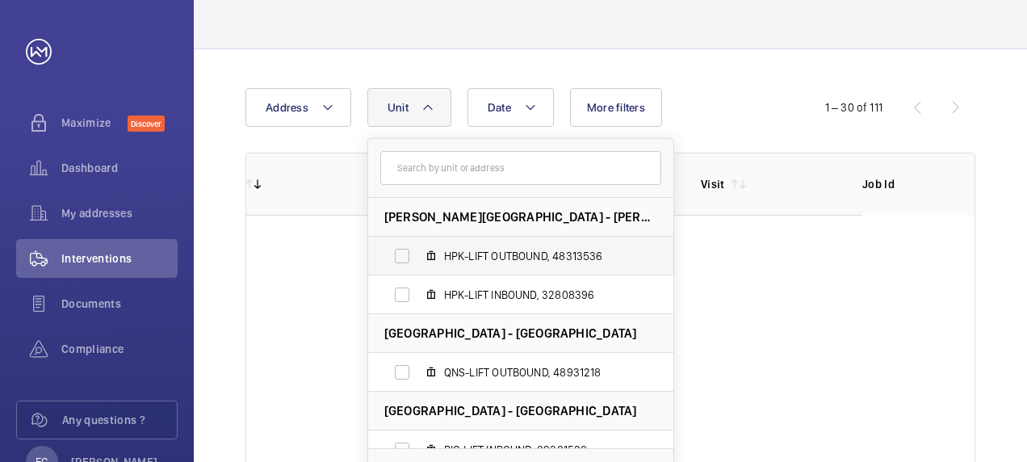
click at [408, 255] on label "HPK-LIFT OUTBOUND, 48313536" at bounding box center [507, 255] width 279 height 39
click at [408, 255] on input "HPK-LIFT OUTBOUND, 48313536" at bounding box center [402, 256] width 32 height 32
checkbox input "true"
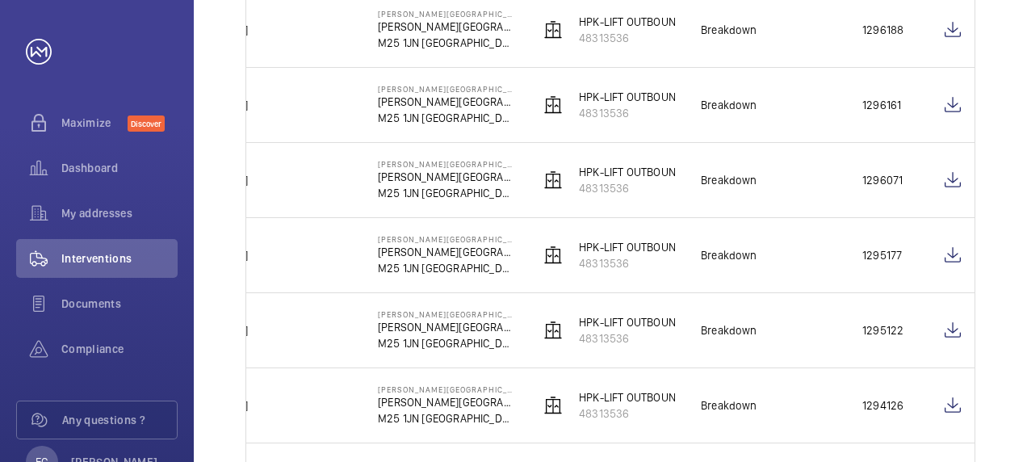
scroll to position [323, 0]
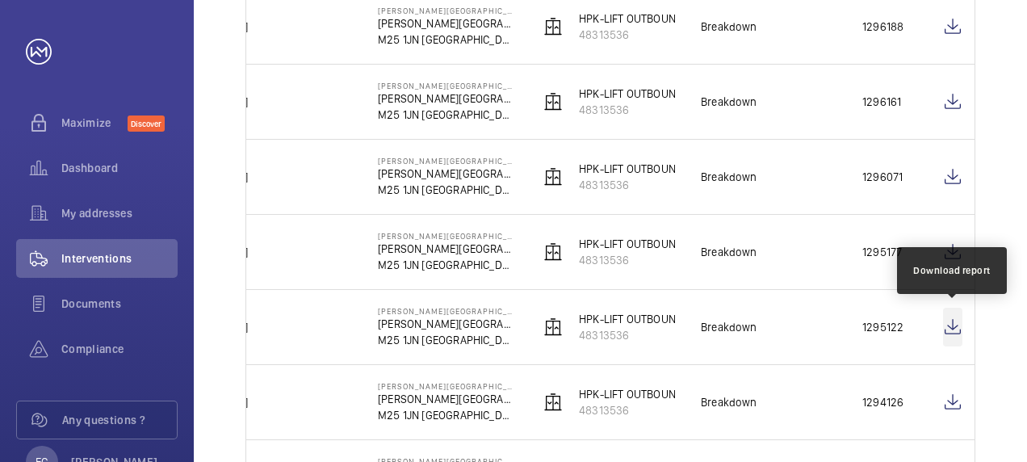
click at [960, 323] on wm-front-icon-button at bounding box center [952, 327] width 19 height 39
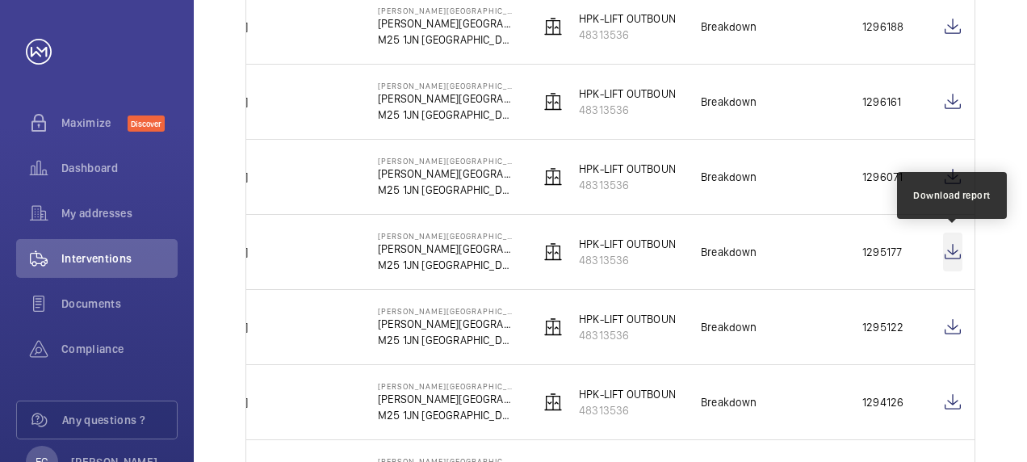
click at [946, 250] on wm-front-icon-button at bounding box center [952, 251] width 19 height 39
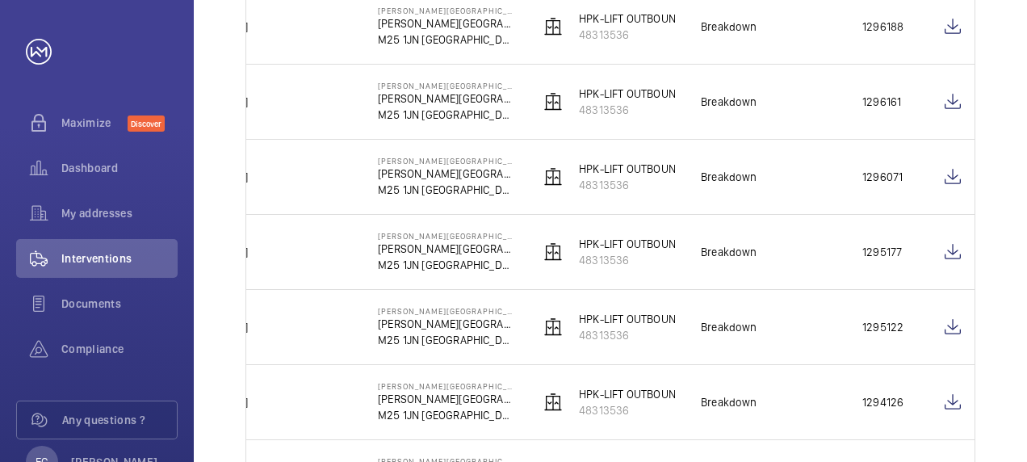
click at [818, 231] on td "Breakdown" at bounding box center [755, 251] width 161 height 75
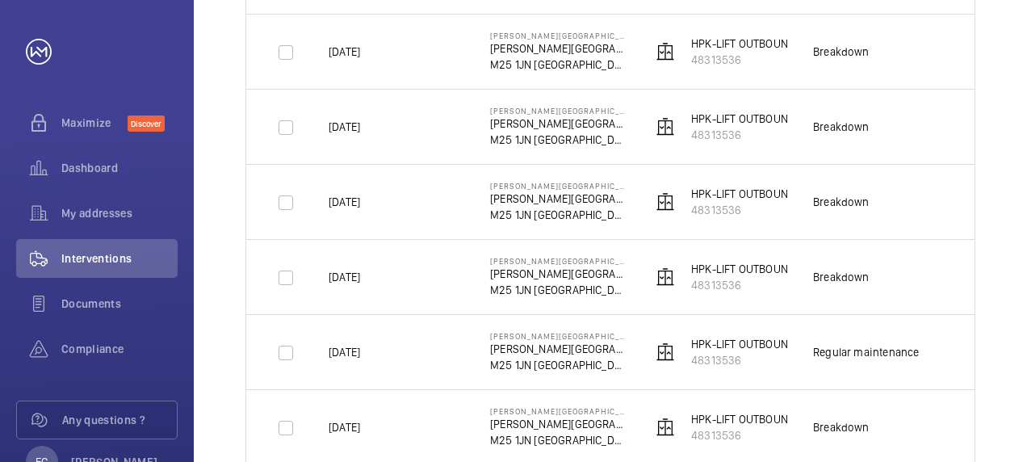
scroll to position [452, 0]
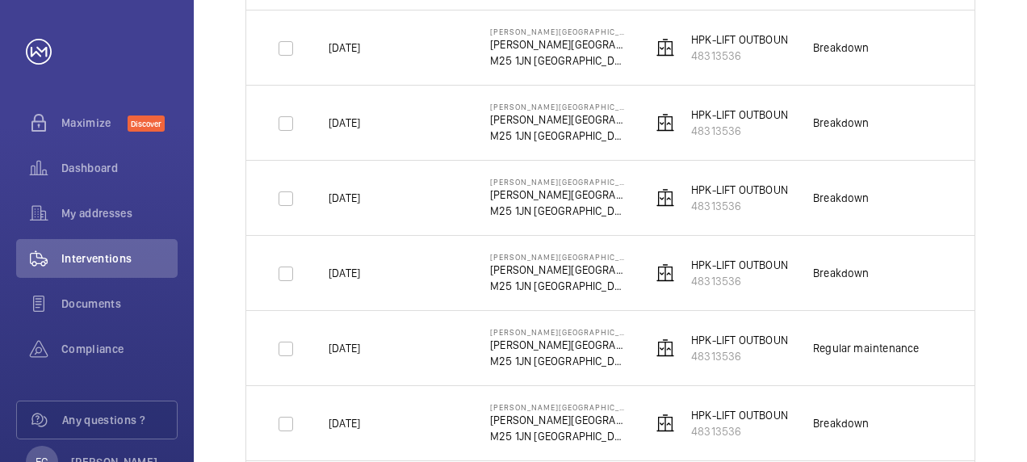
click at [910, 270] on td "Breakdown" at bounding box center [867, 272] width 161 height 75
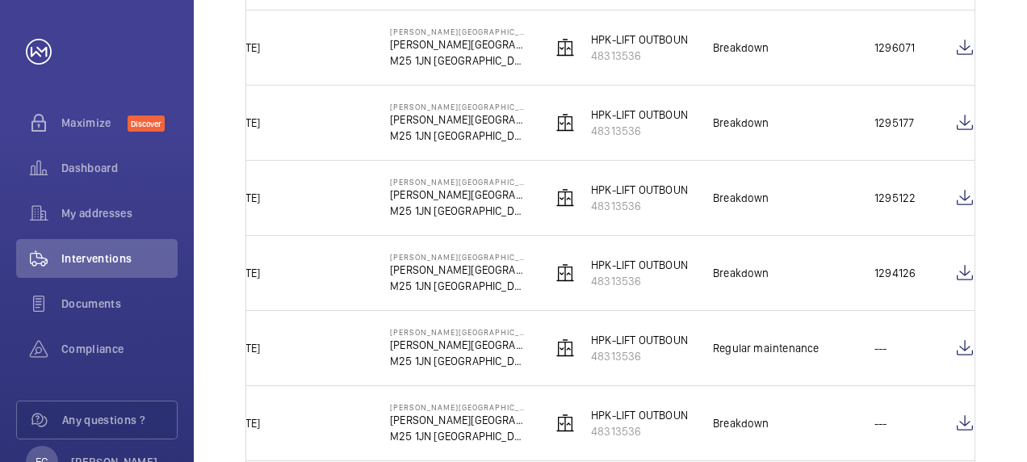
scroll to position [0, 112]
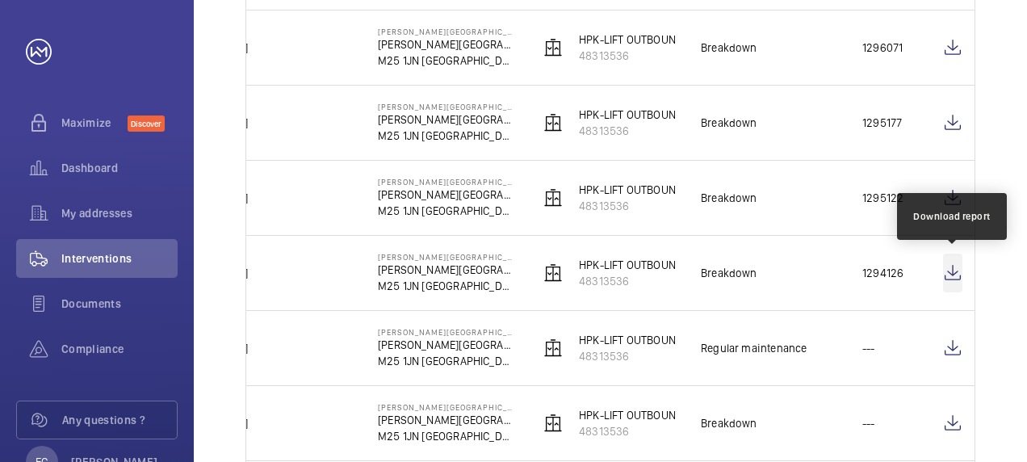
click at [952, 271] on wm-front-icon-button at bounding box center [952, 272] width 19 height 39
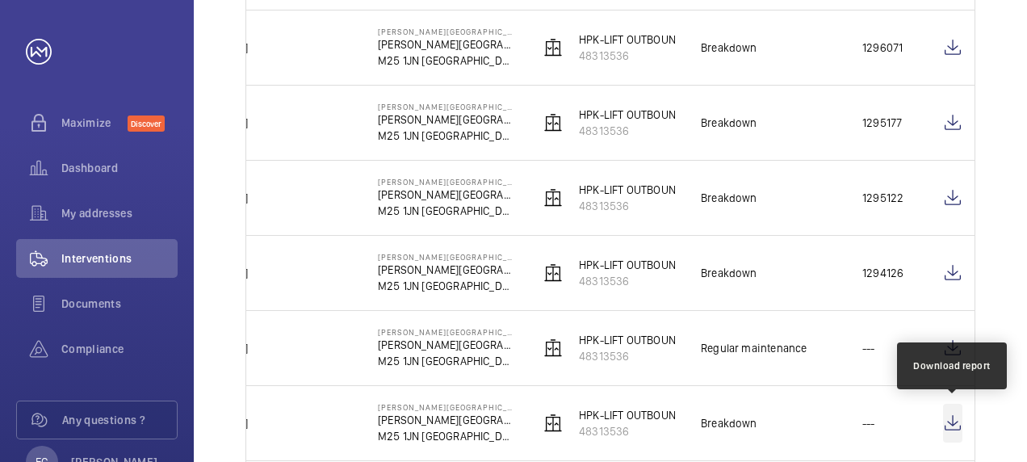
click at [956, 423] on wm-front-icon-button at bounding box center [952, 423] width 19 height 39
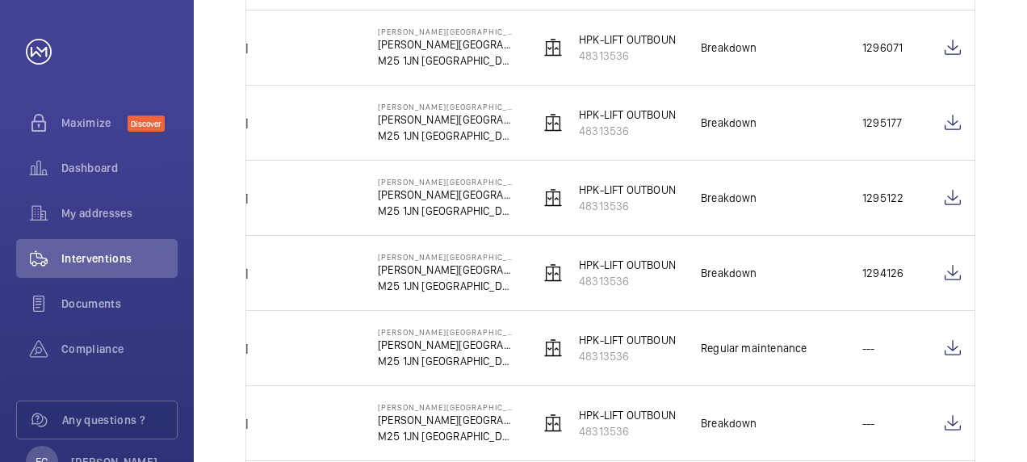
click at [845, 310] on td "---" at bounding box center [876, 347] width 81 height 75
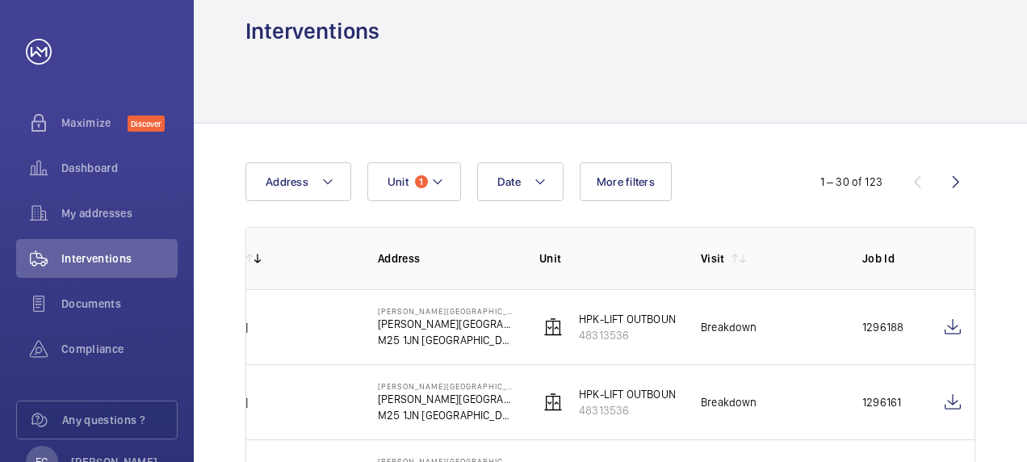
scroll to position [0, 0]
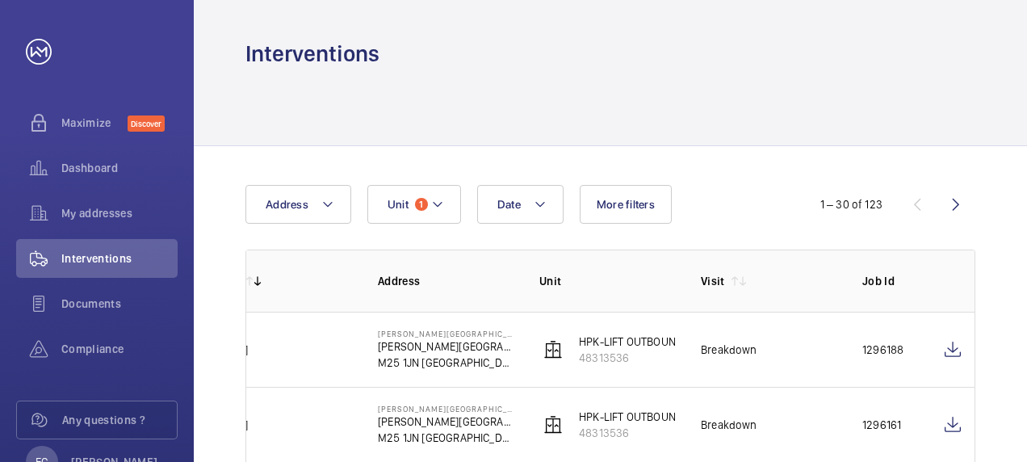
click at [1026, 271] on html "Your request has been sent. We will contact you soon. Maximize Discover Dashboa…" at bounding box center [513, 231] width 1027 height 462
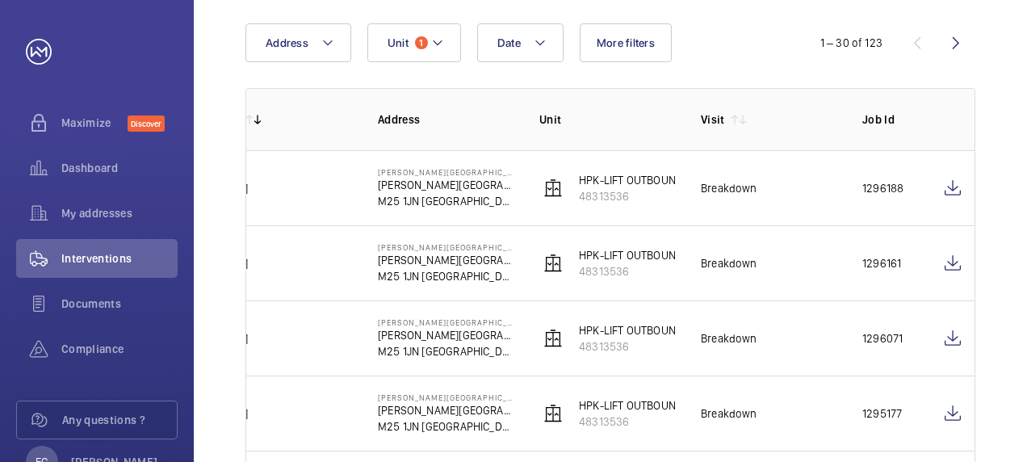
scroll to position [194, 0]
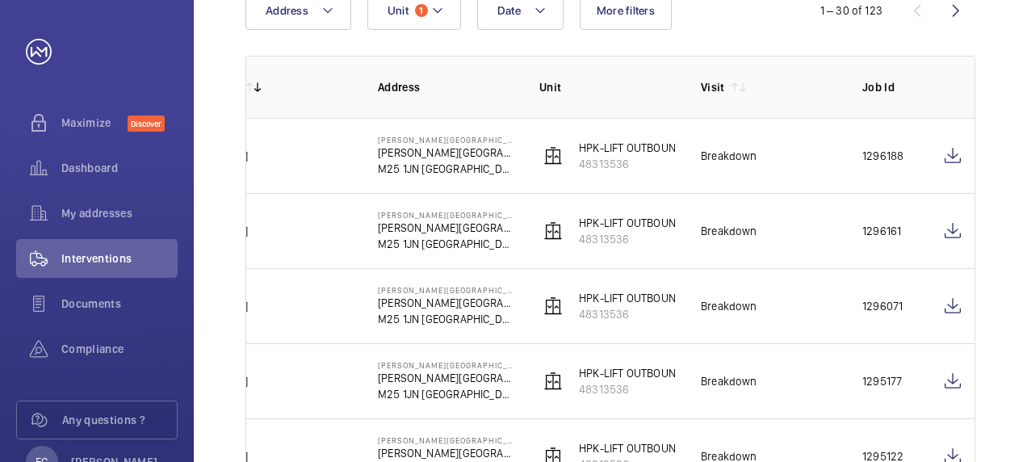
click at [807, 284] on td "Breakdown" at bounding box center [755, 305] width 161 height 75
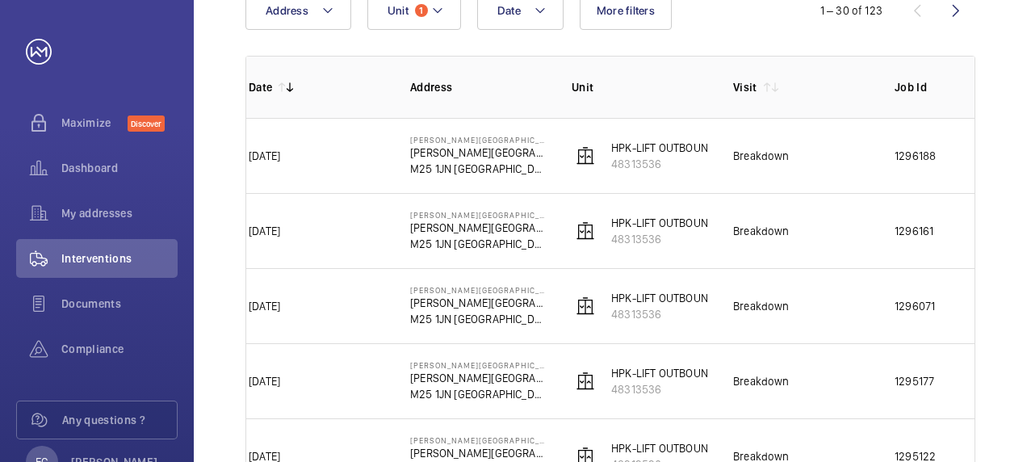
scroll to position [0, 112]
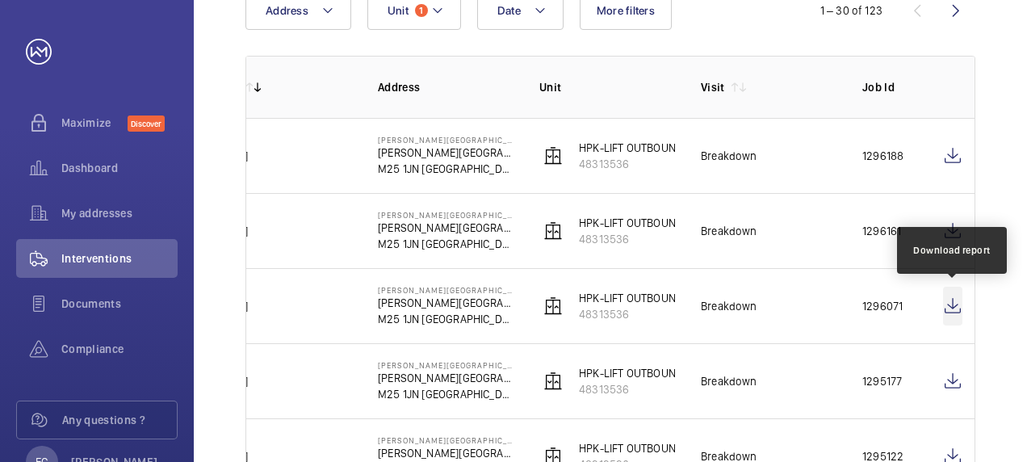
click at [944, 307] on wm-front-icon-button at bounding box center [952, 306] width 19 height 39
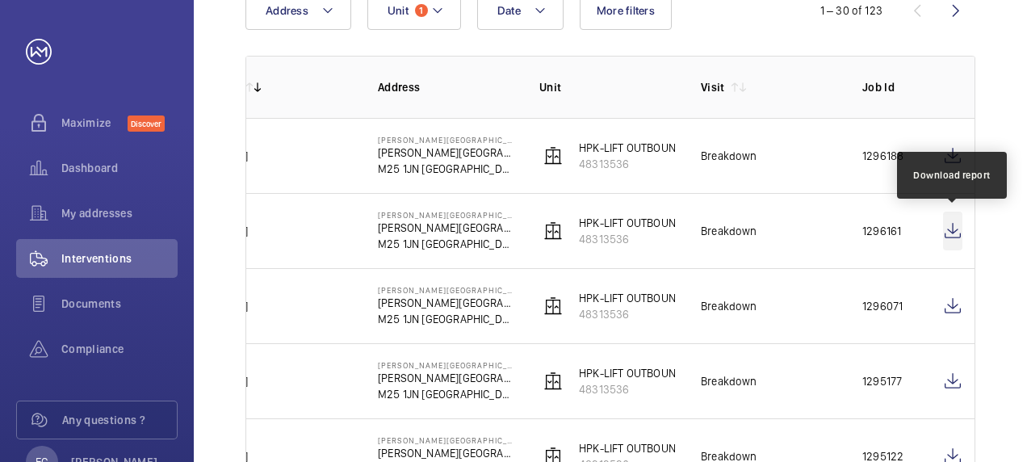
click at [956, 229] on wm-front-icon-button at bounding box center [952, 230] width 19 height 39
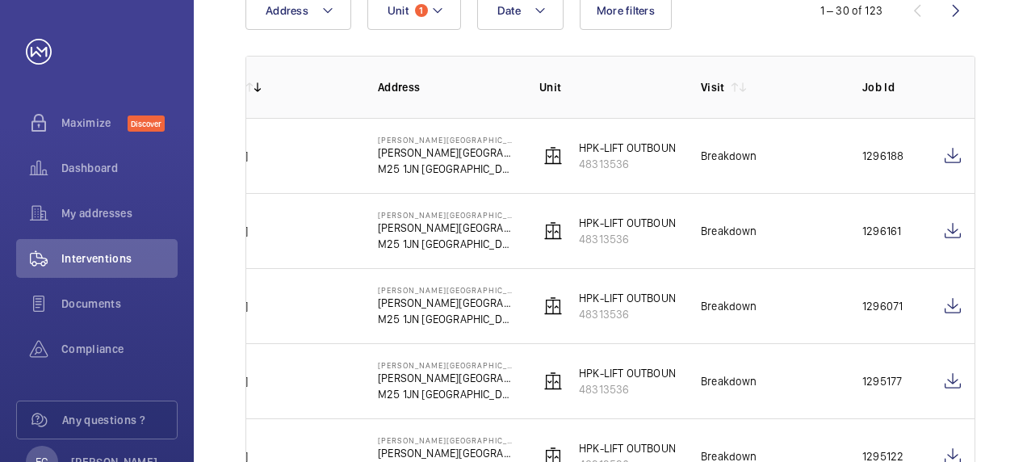
click at [812, 157] on td "Breakdown" at bounding box center [755, 155] width 161 height 75
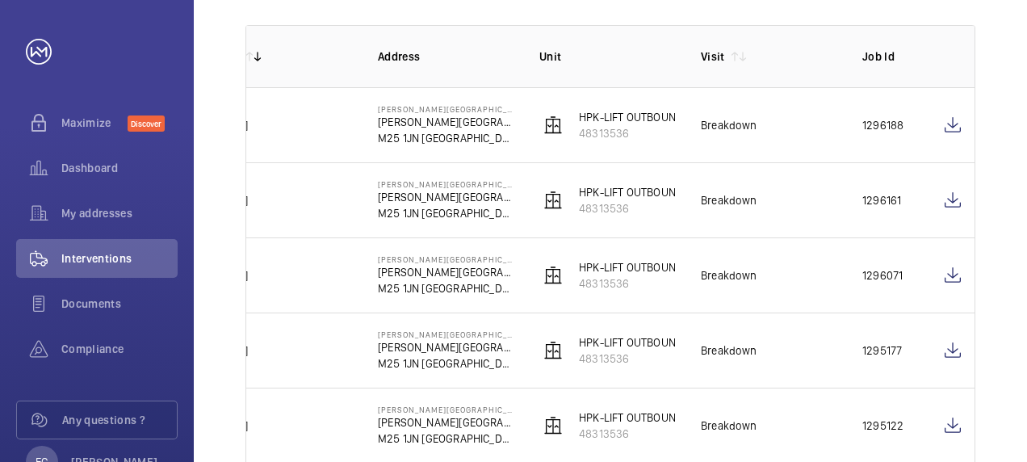
scroll to position [226, 0]
click at [587, 456] on td "HPK-LIFT OUTBOUND 48313536" at bounding box center [593, 423] width 161 height 75
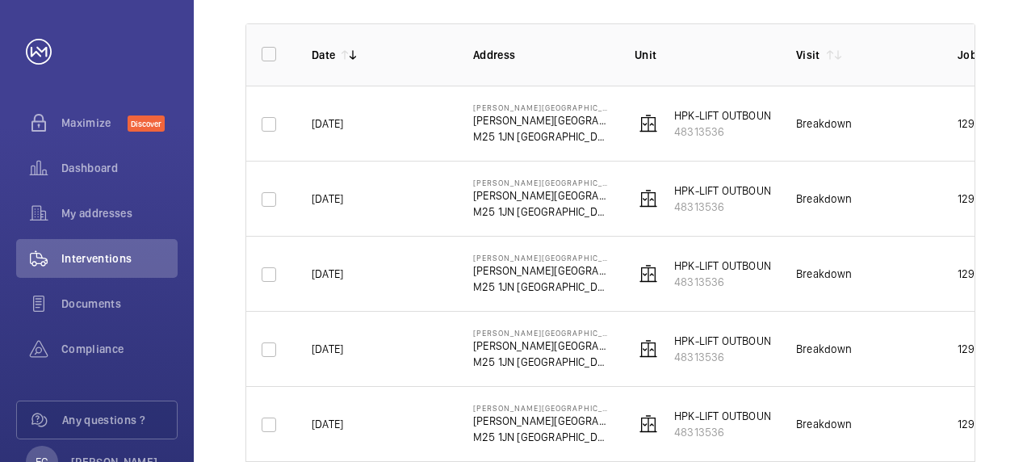
scroll to position [0, 0]
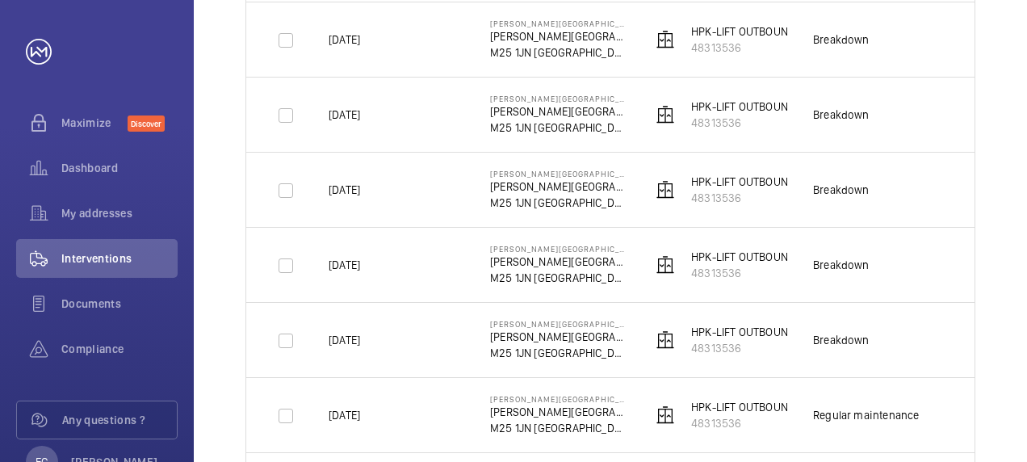
scroll to position [387, 0]
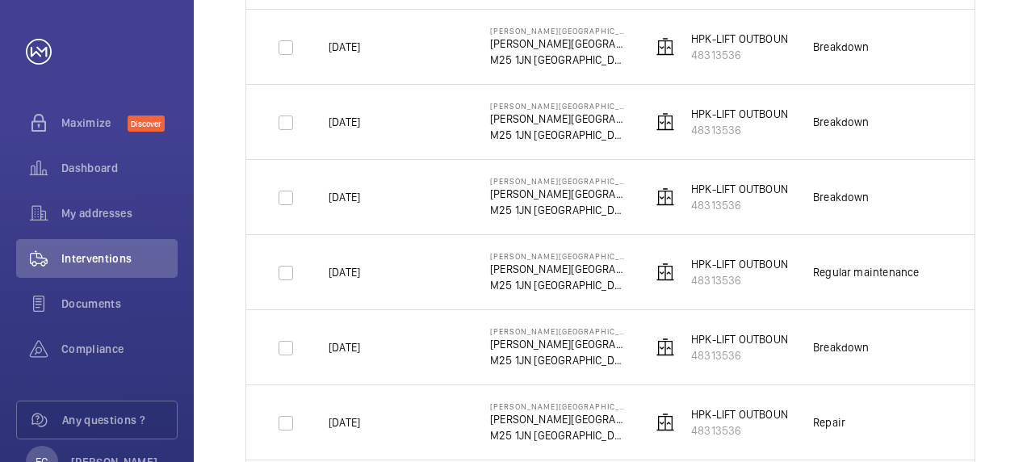
scroll to position [549, 0]
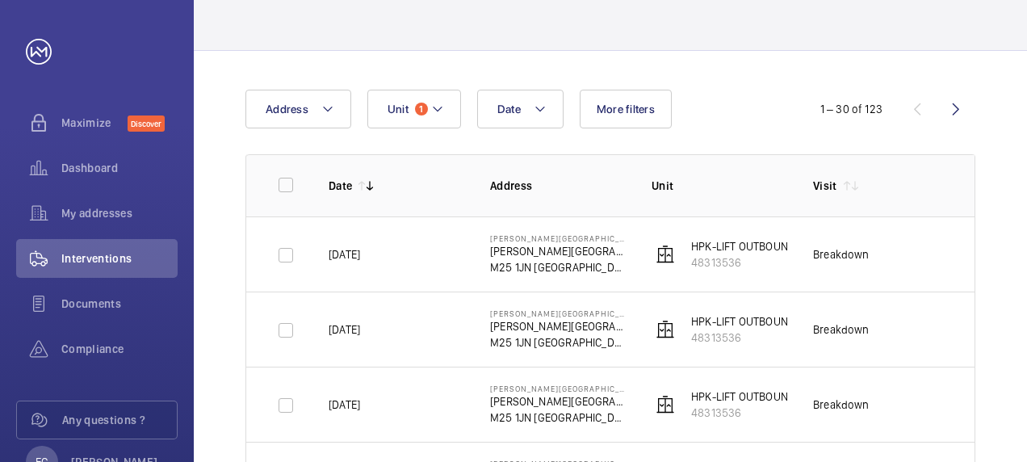
scroll to position [97, 0]
click at [439, 114] on mat-icon at bounding box center [437, 107] width 13 height 19
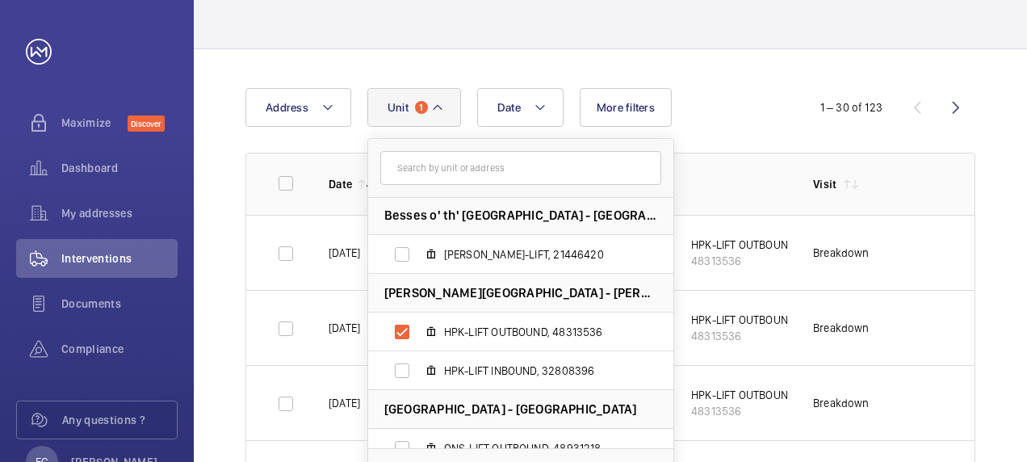
scroll to position [132, 0]
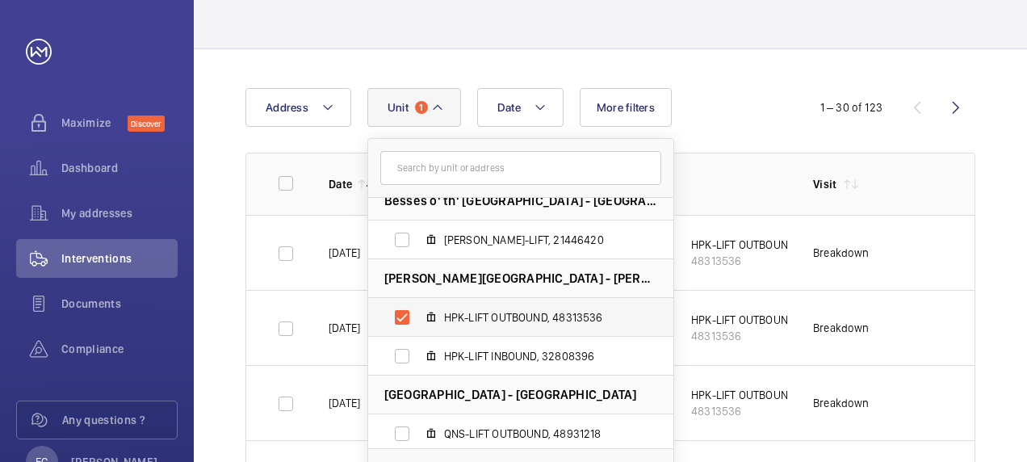
click at [397, 317] on label "HPK-LIFT OUTBOUND, 48313536" at bounding box center [507, 317] width 279 height 39
click at [397, 317] on input "HPK-LIFT OUTBOUND, 48313536" at bounding box center [402, 317] width 32 height 32
checkbox input "false"
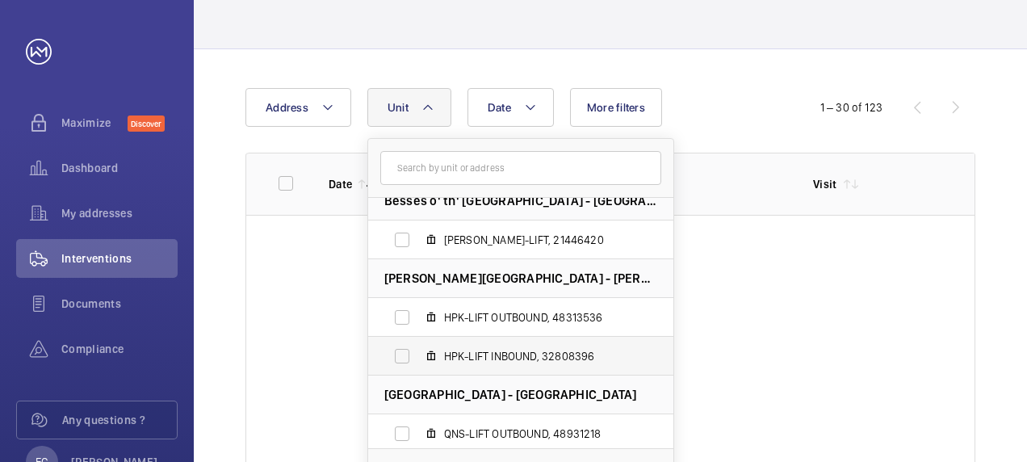
click at [399, 353] on label "HPK-LIFT INBOUND, 32808396" at bounding box center [507, 356] width 279 height 39
click at [399, 353] on input "HPK-LIFT INBOUND, 32808396" at bounding box center [402, 356] width 32 height 32
checkbox input "true"
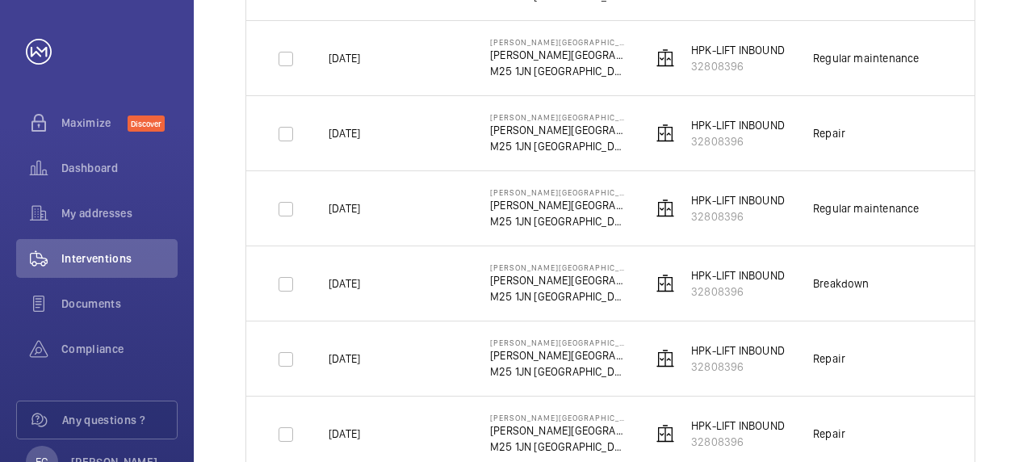
scroll to position [549, 0]
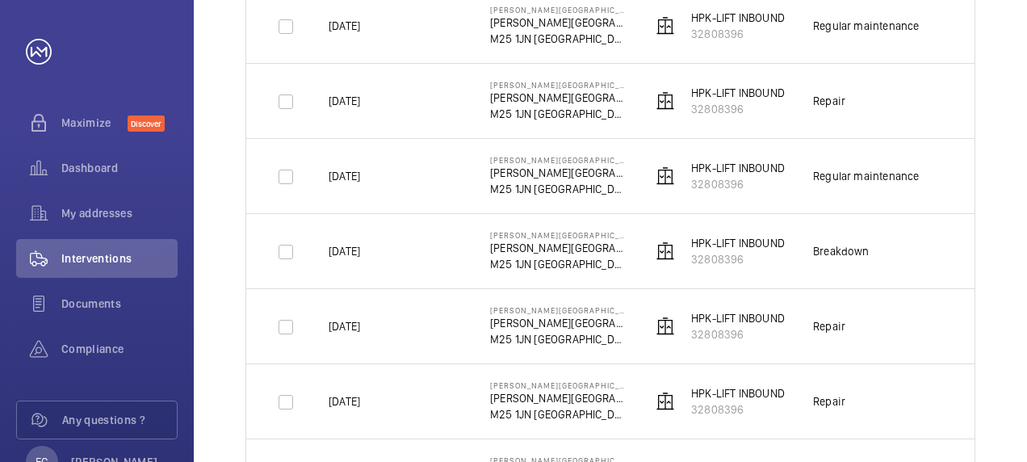
click at [928, 324] on td "Repair" at bounding box center [867, 325] width 161 height 75
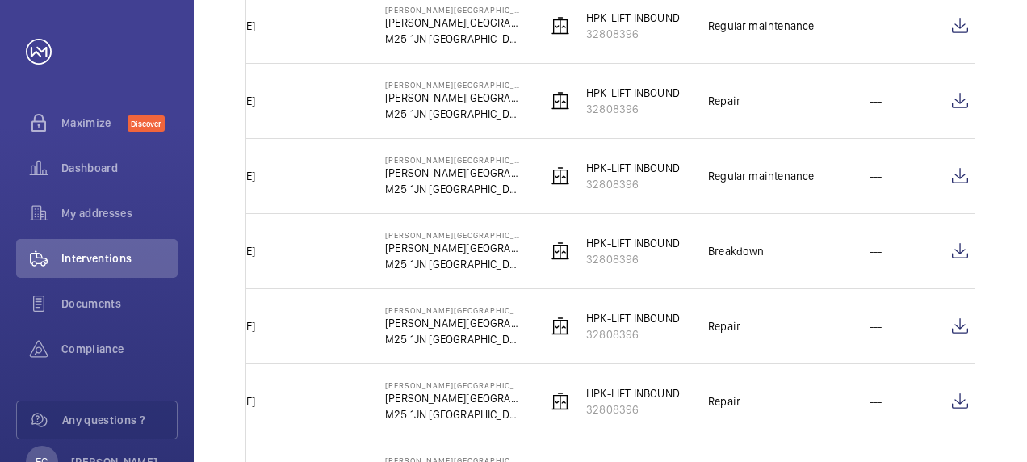
scroll to position [0, 112]
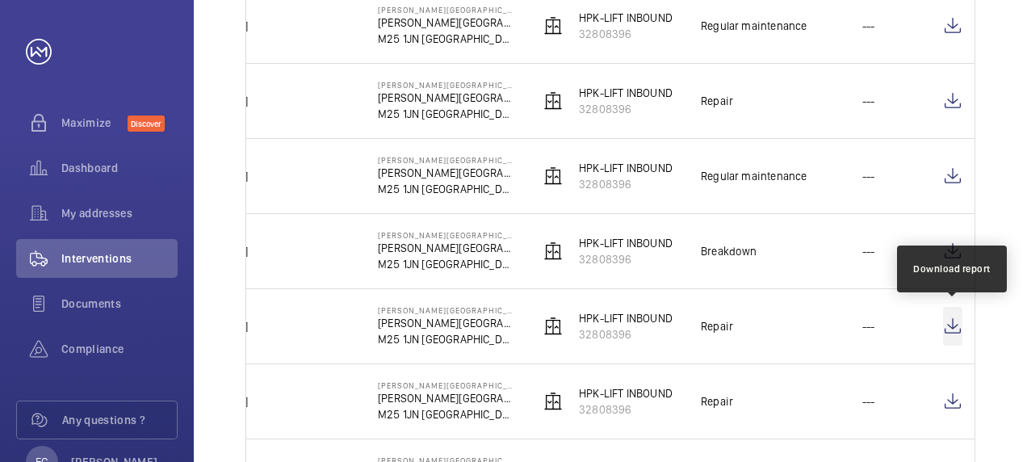
click at [948, 328] on wm-front-icon-button at bounding box center [952, 326] width 19 height 39
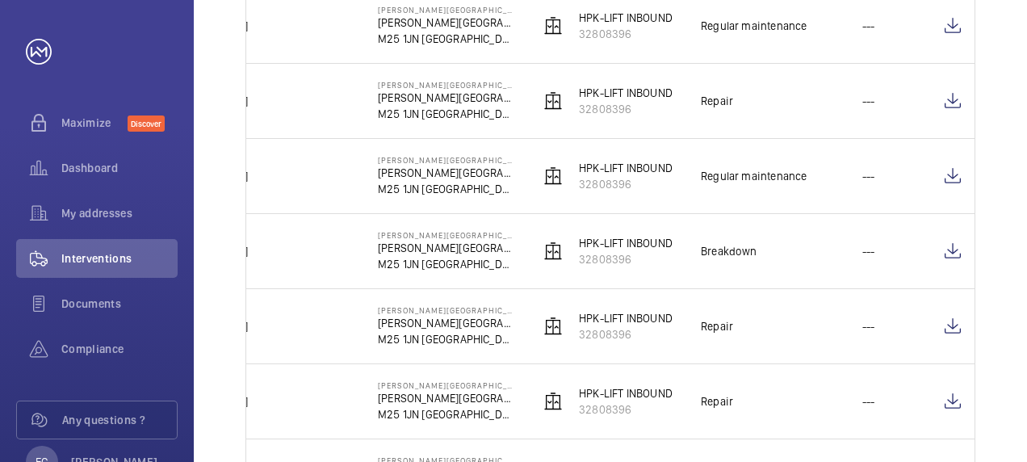
click at [312, 412] on td "[DATE]" at bounding box center [270, 400] width 161 height 75
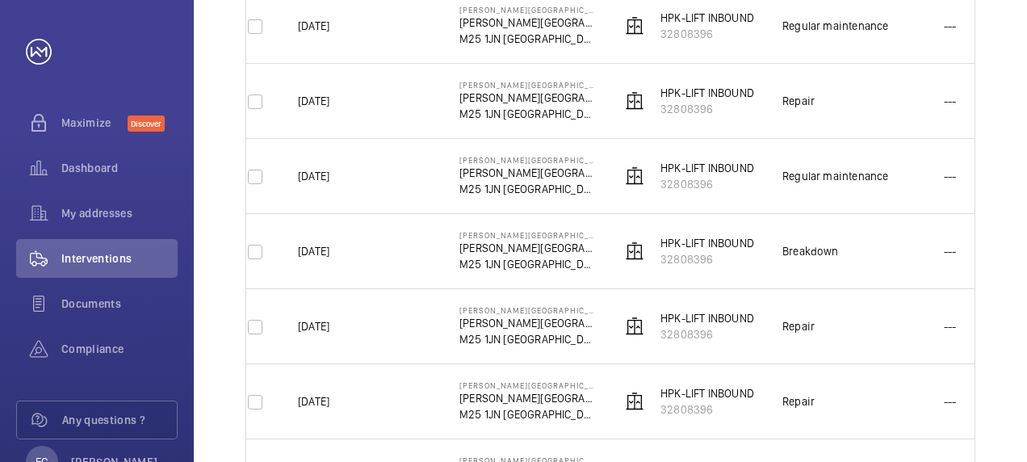
scroll to position [0, 0]
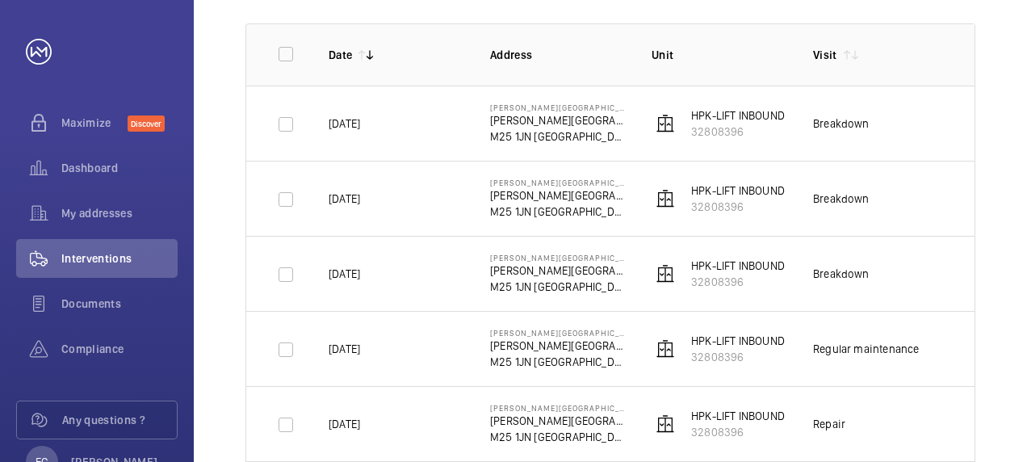
scroll to position [194, 0]
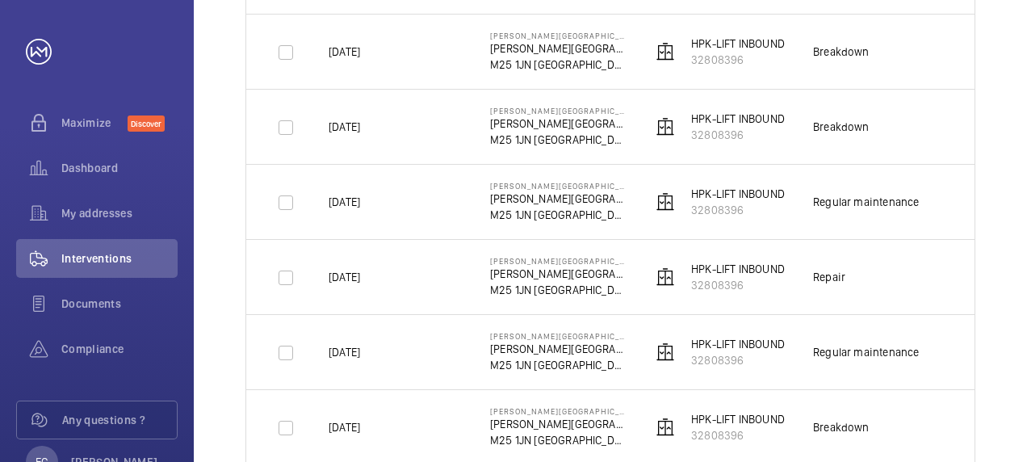
scroll to position [387, 0]
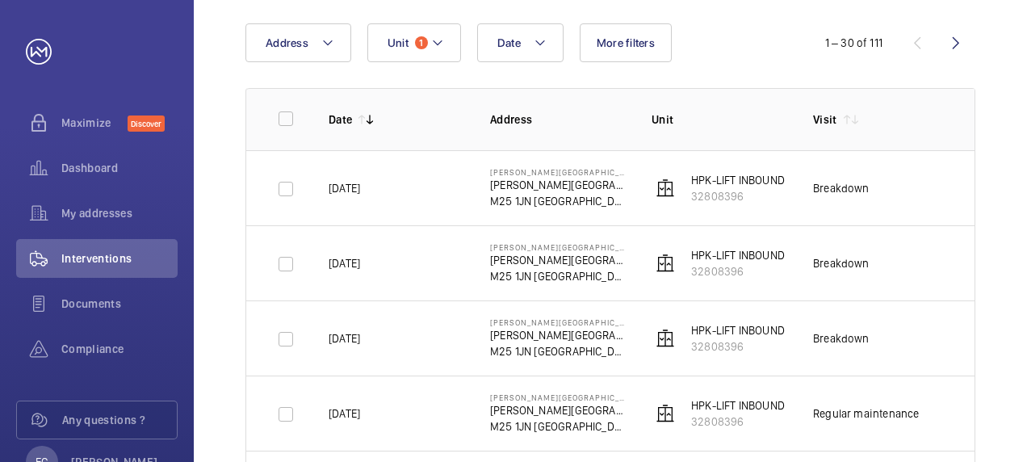
scroll to position [161, 0]
